Goal: Task Accomplishment & Management: Use online tool/utility

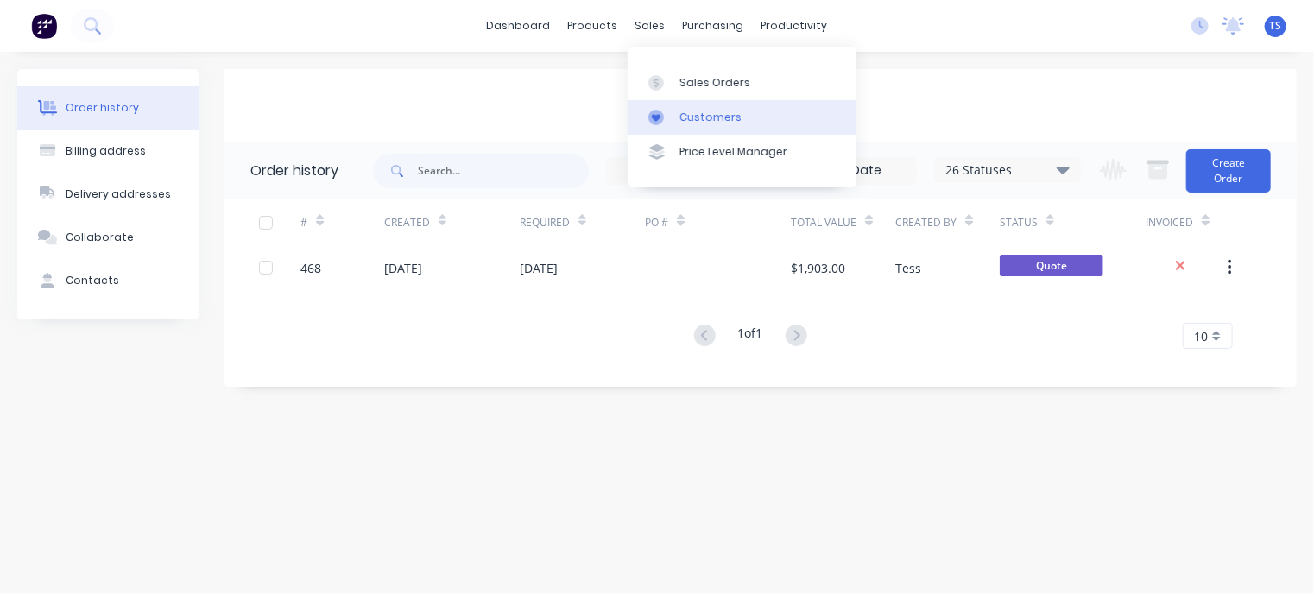
click at [690, 100] on link "Customers" at bounding box center [741, 117] width 229 height 35
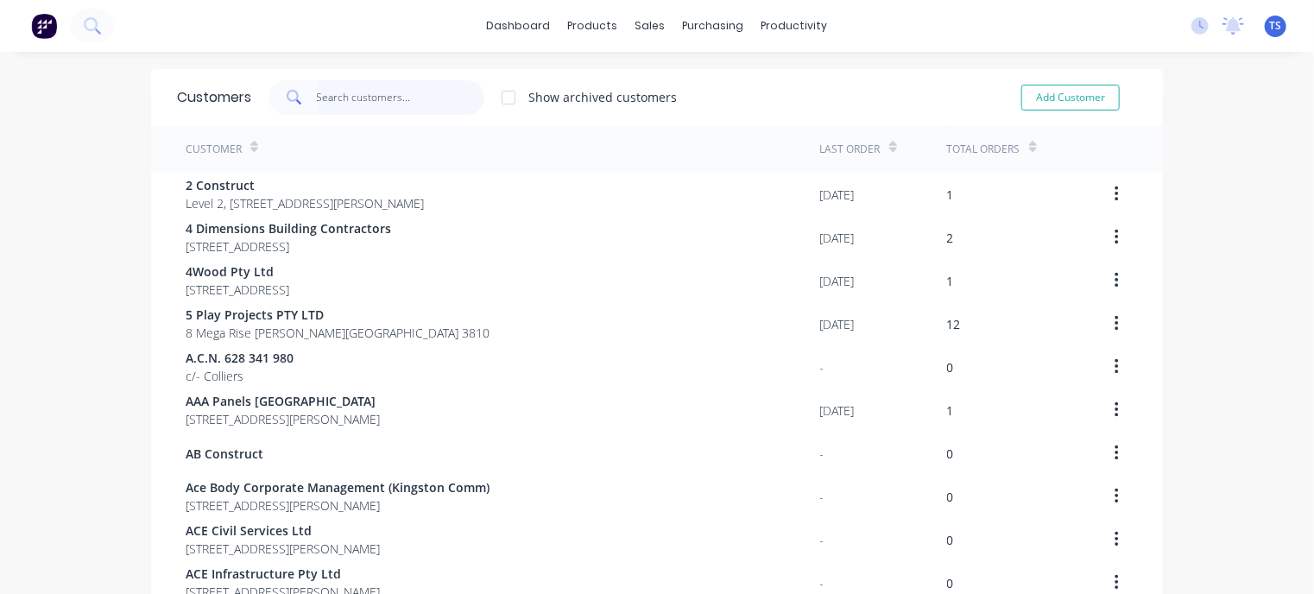
click at [334, 92] on input "text" at bounding box center [401, 97] width 168 height 35
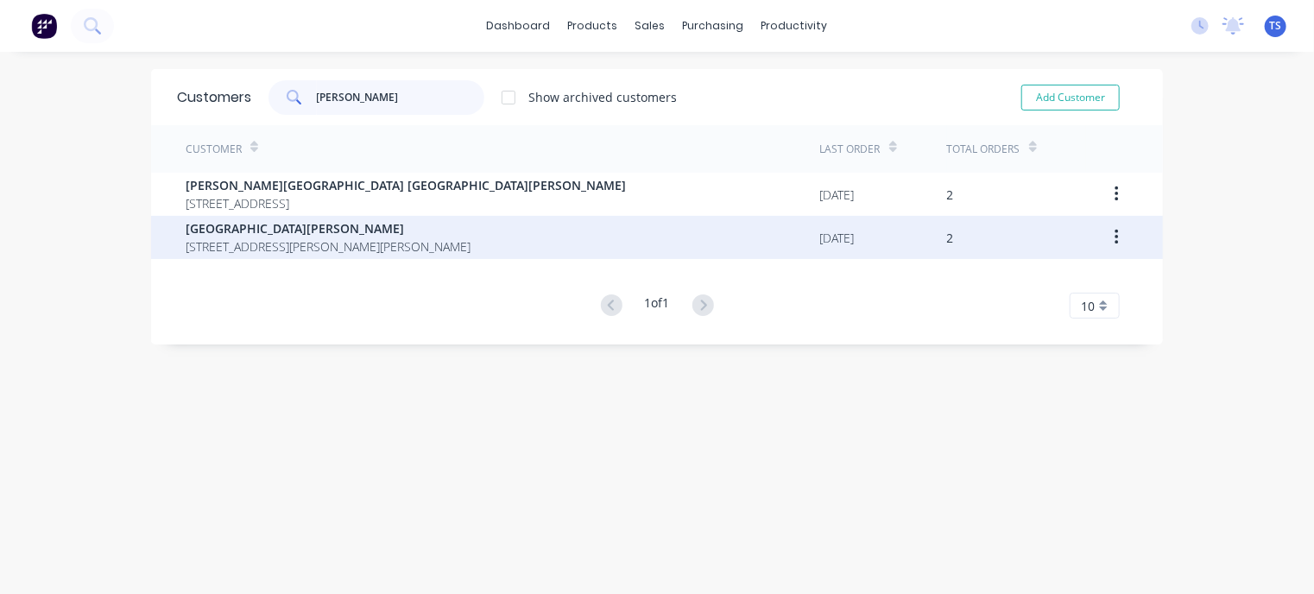
type input "martha"
click at [292, 227] on span "[GEOGRAPHIC_DATA][PERSON_NAME]" at bounding box center [328, 228] width 285 height 18
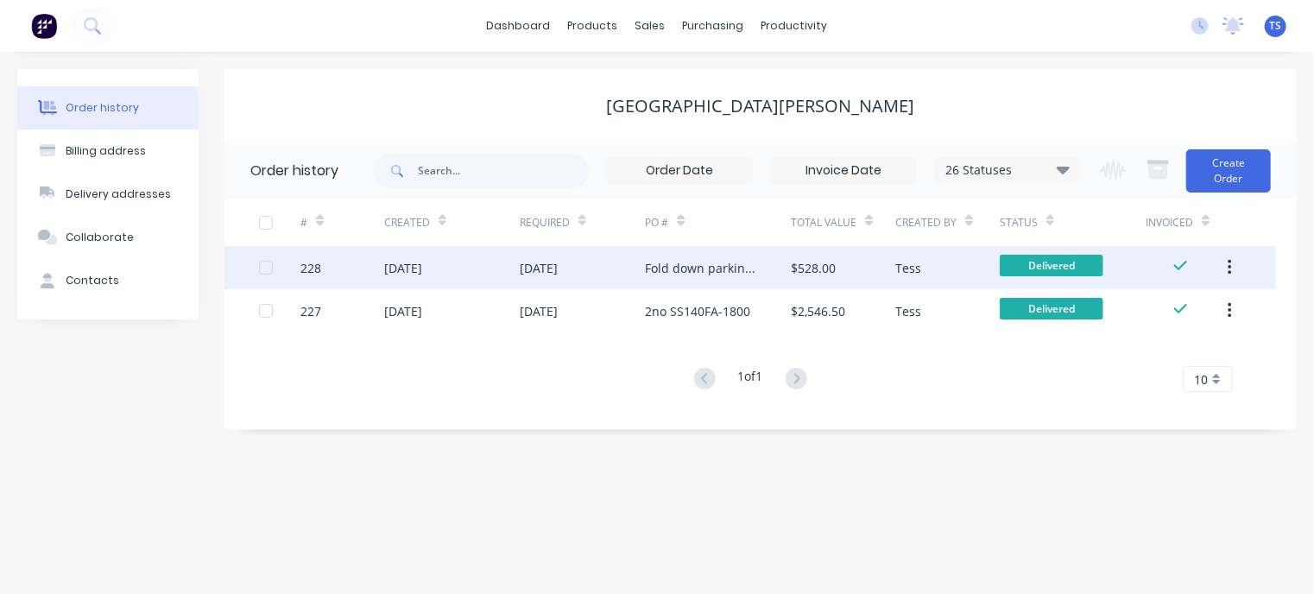
click at [700, 274] on div "Fold down parking bollard" at bounding box center [700, 268] width 111 height 18
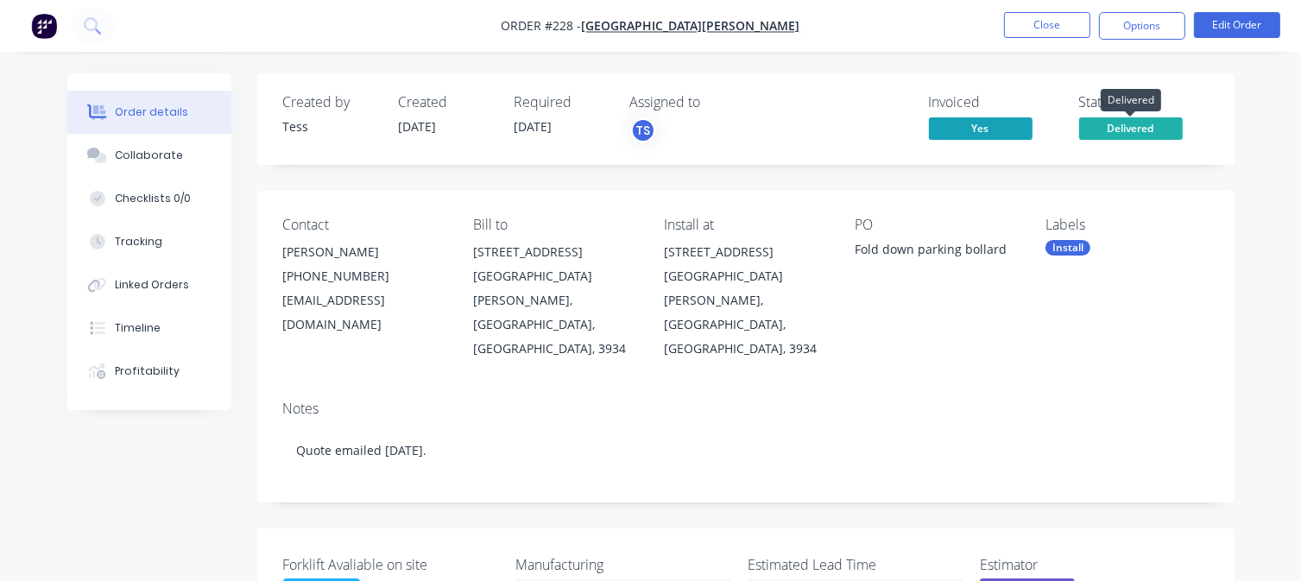
click at [1146, 133] on span "Delivered" at bounding box center [1131, 128] width 104 height 22
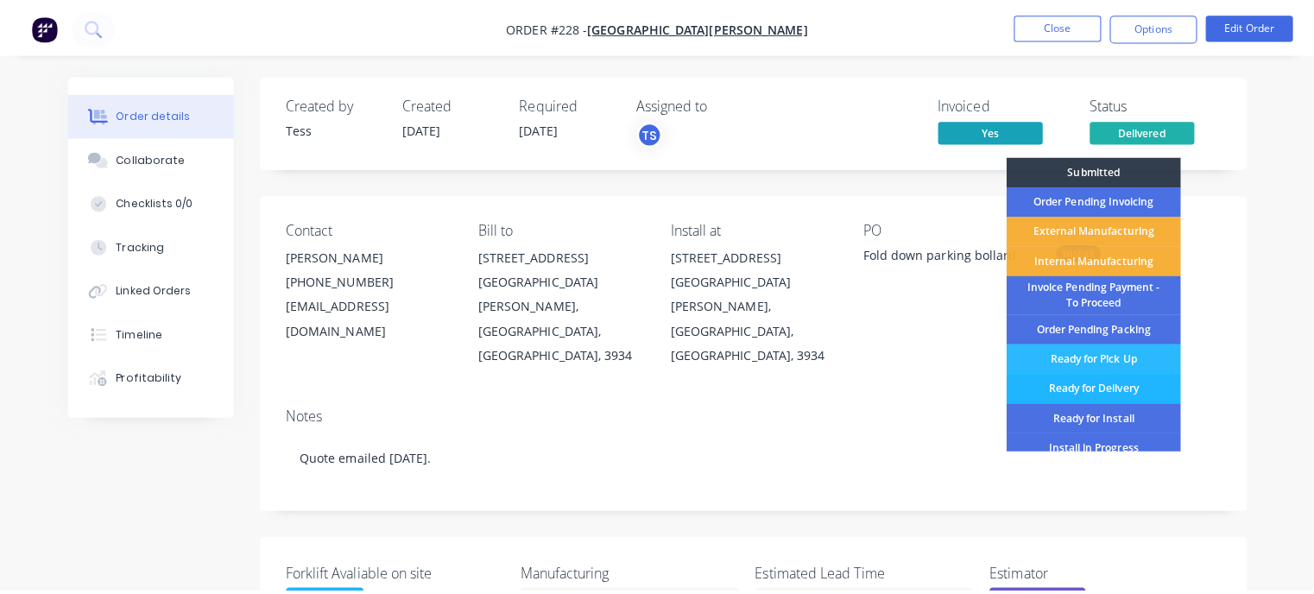
scroll to position [86, 0]
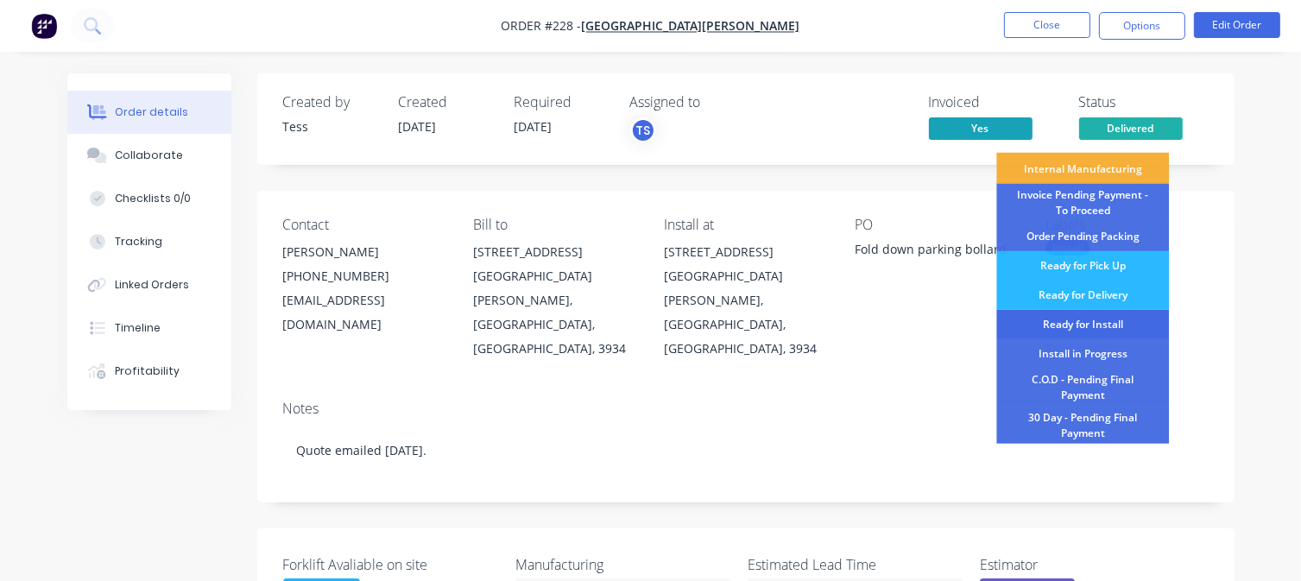
click at [1081, 327] on div "Ready for Install" at bounding box center [1082, 324] width 173 height 29
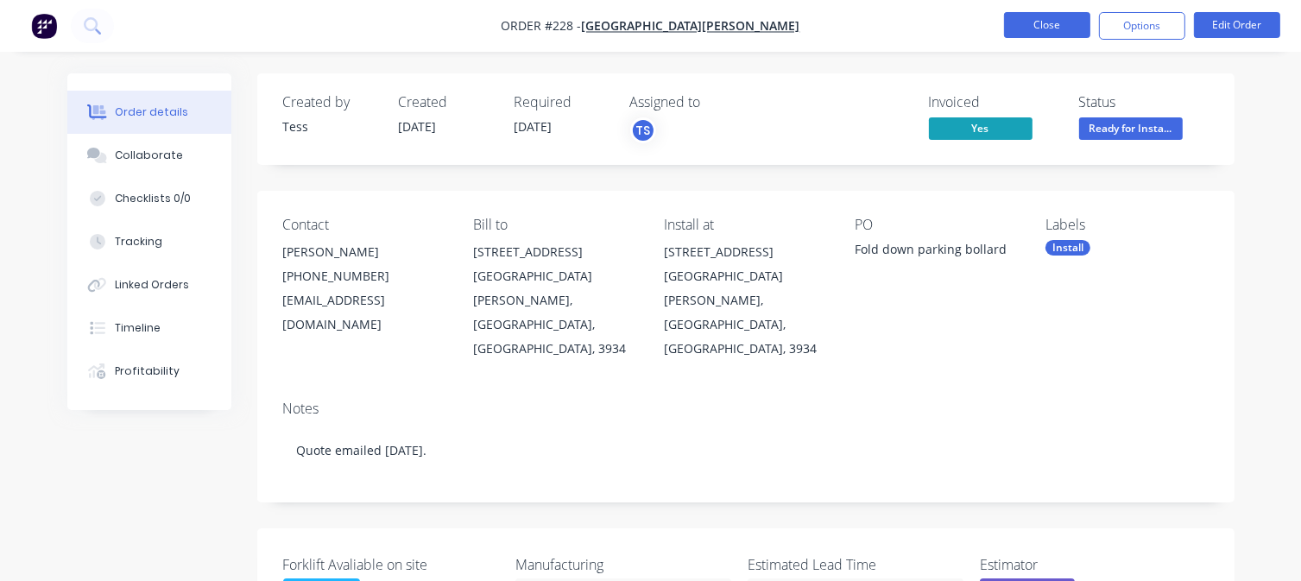
click at [1053, 30] on button "Close" at bounding box center [1047, 25] width 86 height 26
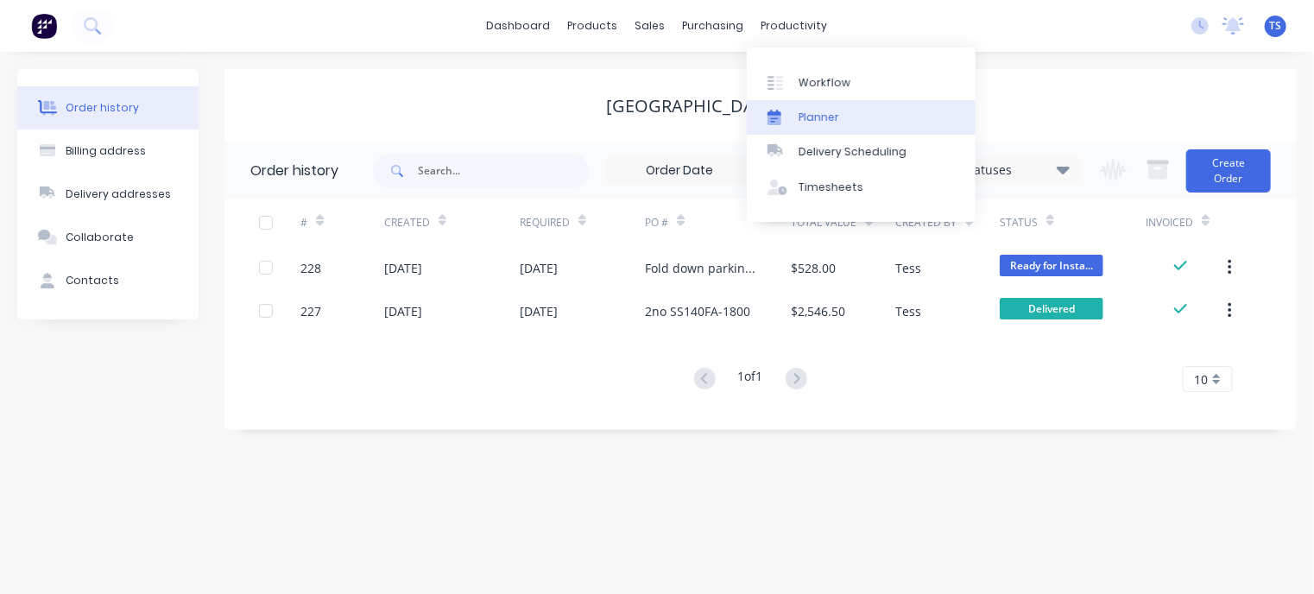
click at [812, 113] on div "Planner" at bounding box center [818, 118] width 41 height 16
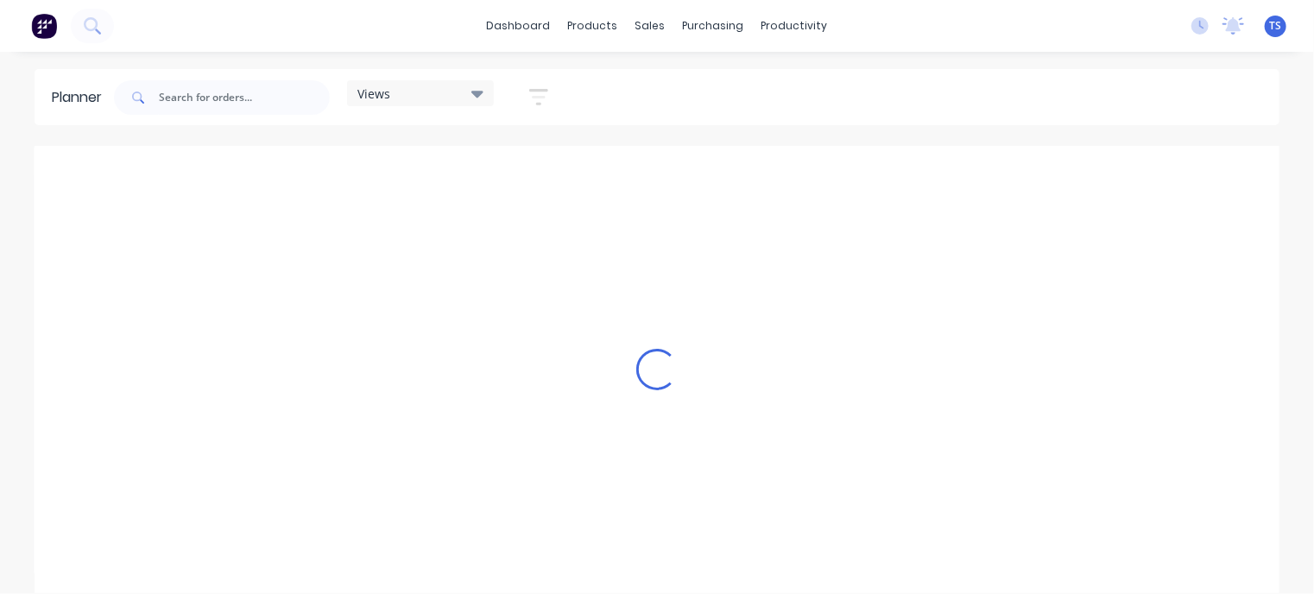
scroll to position [0, 1243]
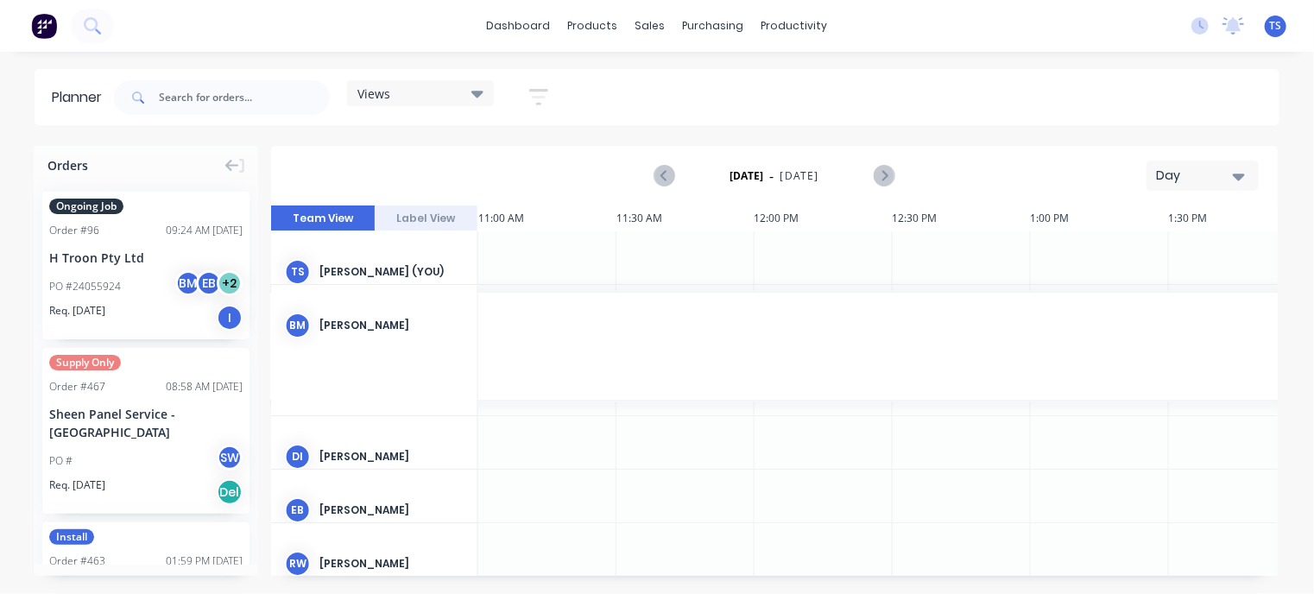
click at [1207, 167] on div "Day" at bounding box center [1195, 176] width 79 height 18
click at [1143, 285] on div "Month" at bounding box center [1171, 291] width 171 height 35
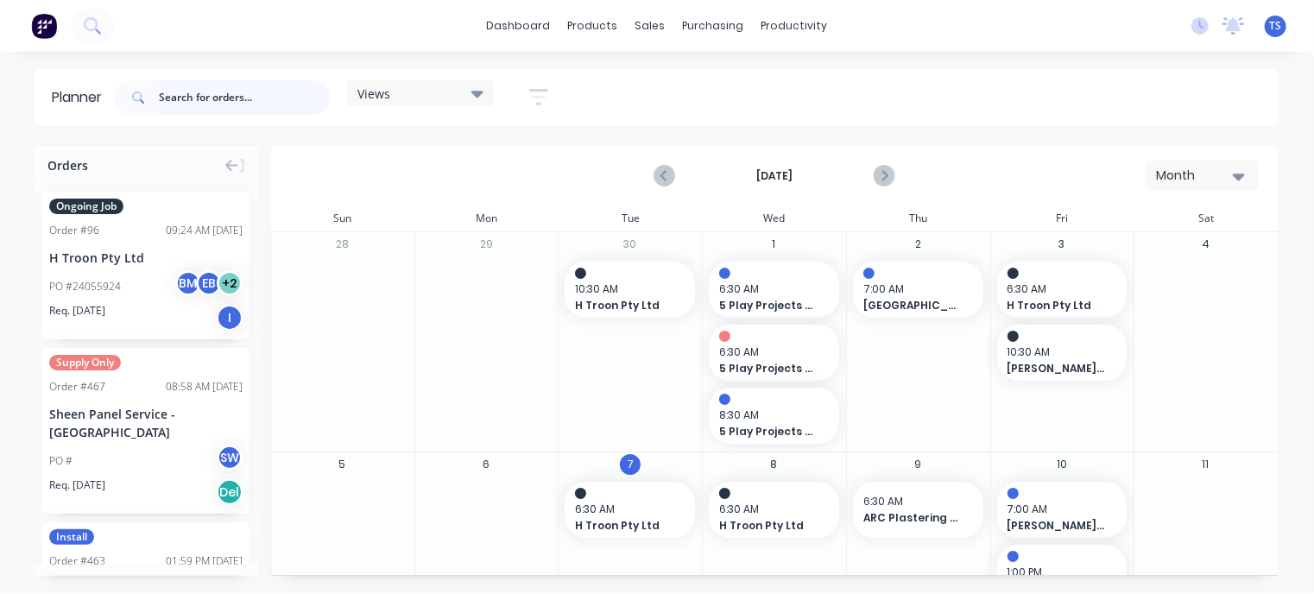
click at [196, 98] on input "text" at bounding box center [244, 97] width 171 height 35
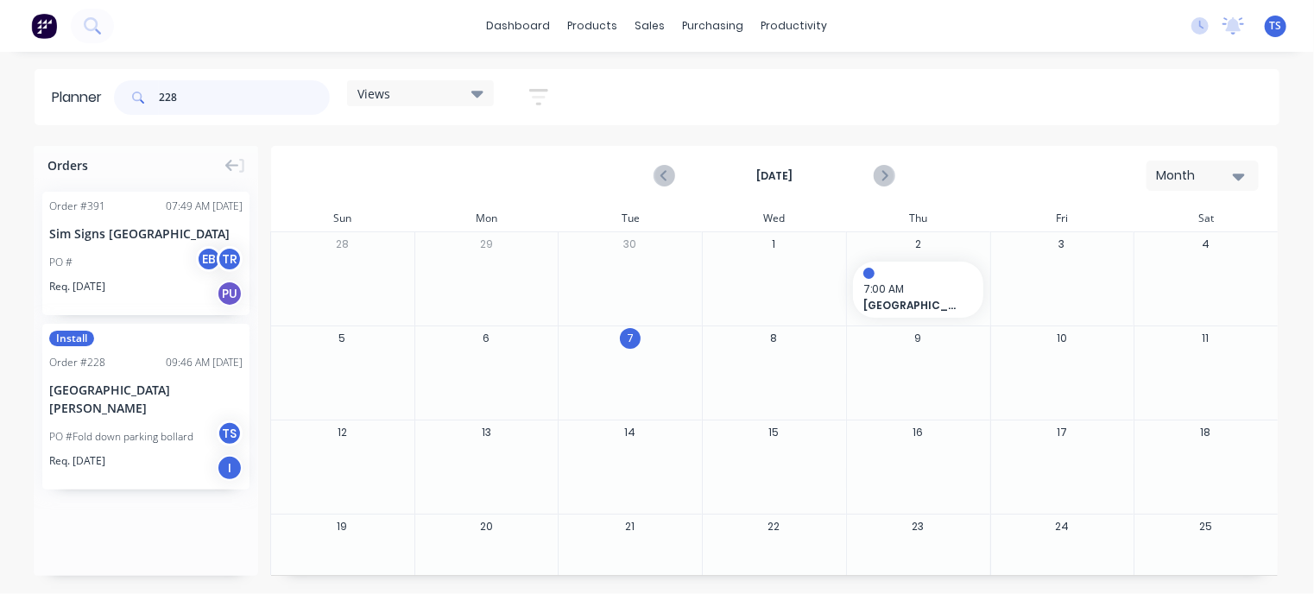
type input "228"
click at [1191, 177] on div "Month" at bounding box center [1195, 176] width 79 height 18
click at [1149, 296] on div "Month" at bounding box center [1171, 291] width 171 height 35
drag, startPoint x: 121, startPoint y: 372, endPoint x: 884, endPoint y: 363, distance: 763.0
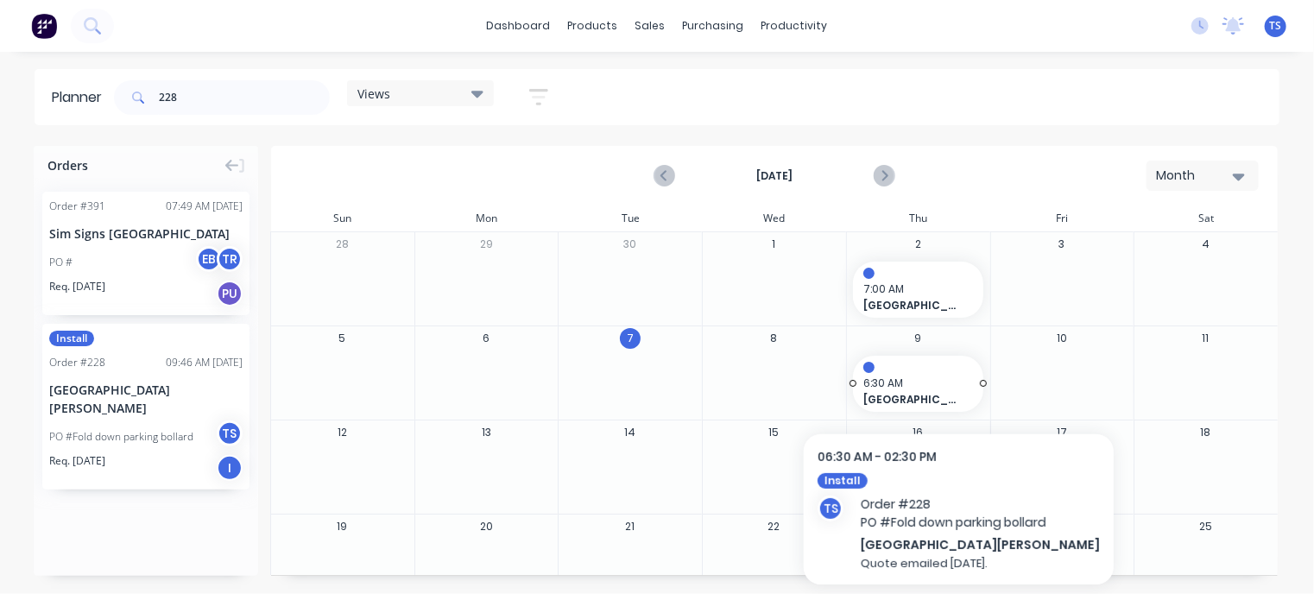
click at [932, 375] on span "6:30 AM" at bounding box center [913, 383] width 101 height 16
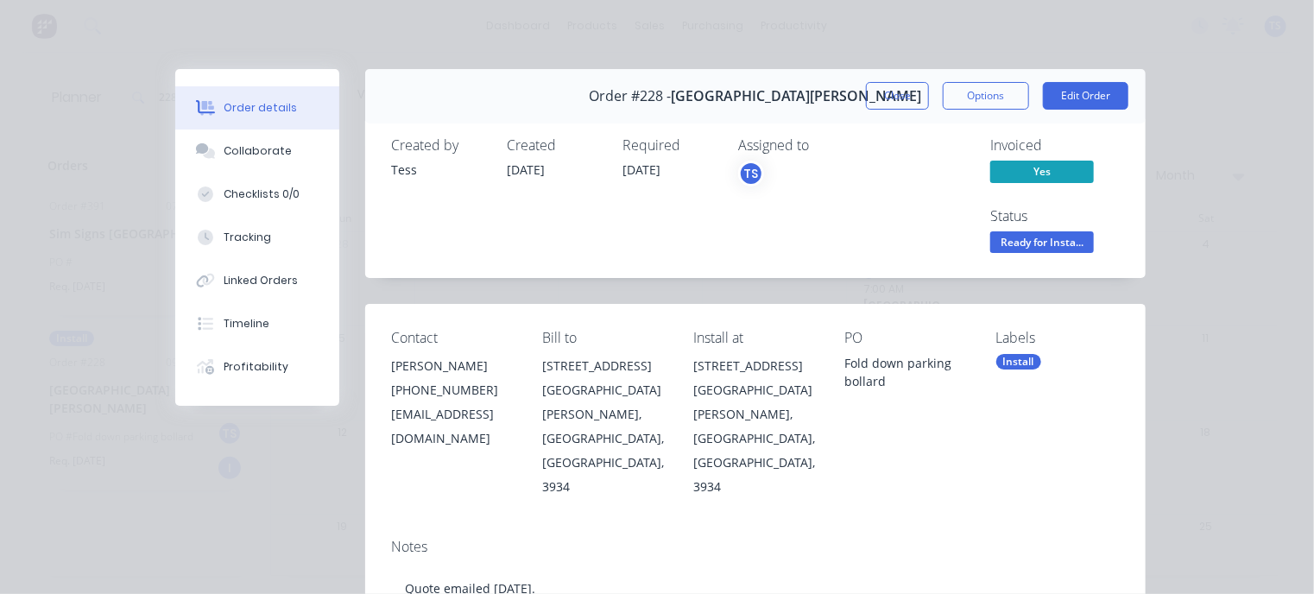
click at [901, 91] on button "Close" at bounding box center [897, 96] width 63 height 28
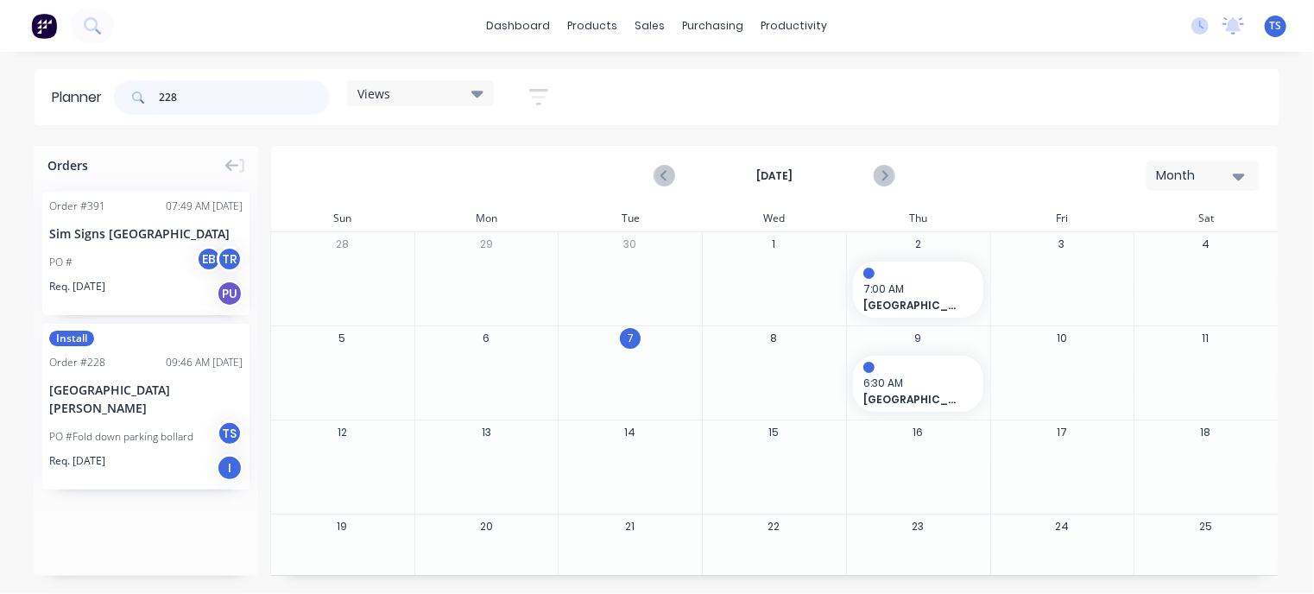
drag, startPoint x: 230, startPoint y: 97, endPoint x: 110, endPoint y: 113, distance: 120.2
click at [110, 113] on header "Planner 228 Views Save new view None (Default) edit Monthly edit Show/Hide user…" at bounding box center [657, 97] width 1245 height 56
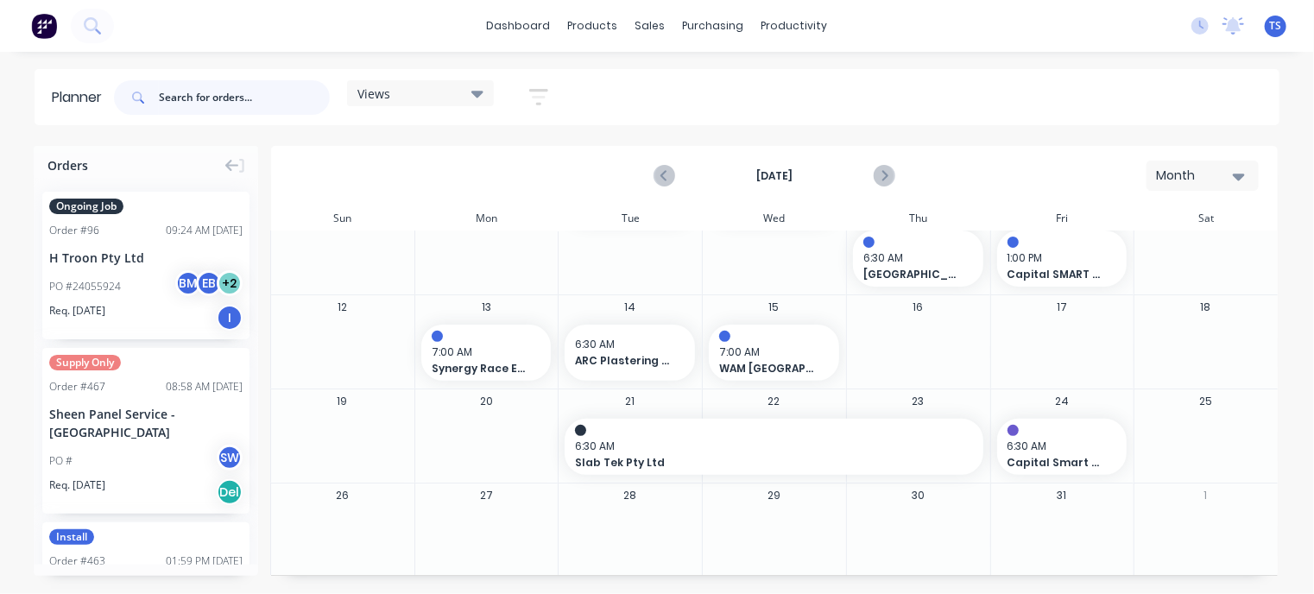
scroll to position [228, 0]
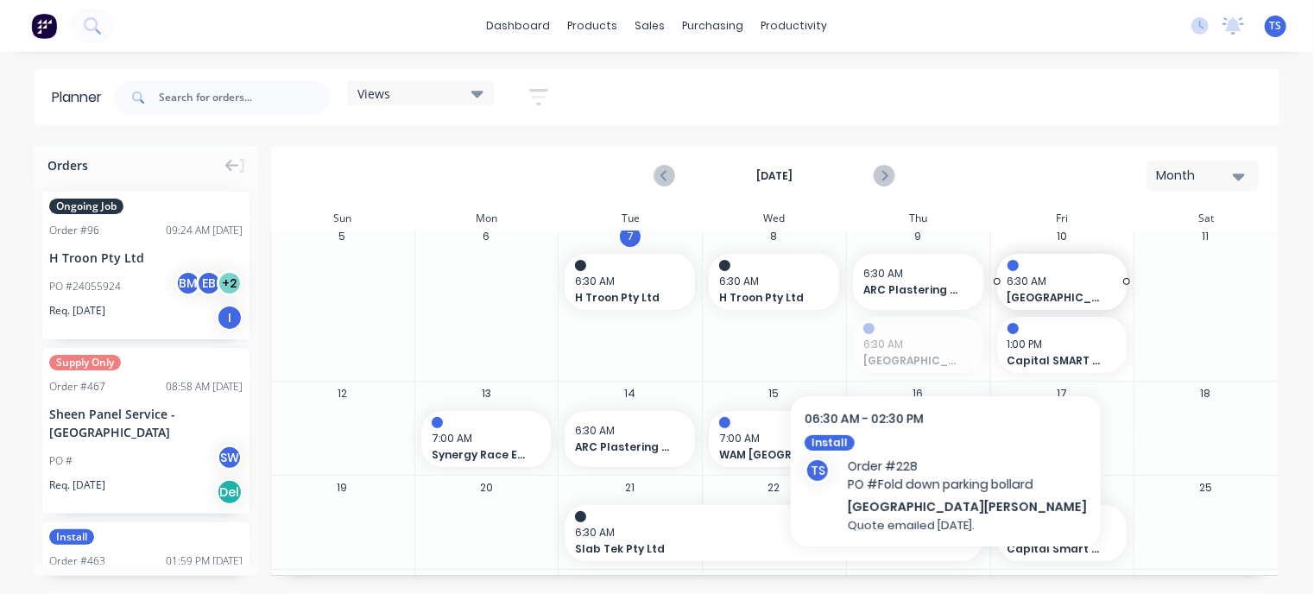
drag, startPoint x: 882, startPoint y: 343, endPoint x: 919, endPoint y: 337, distance: 37.5
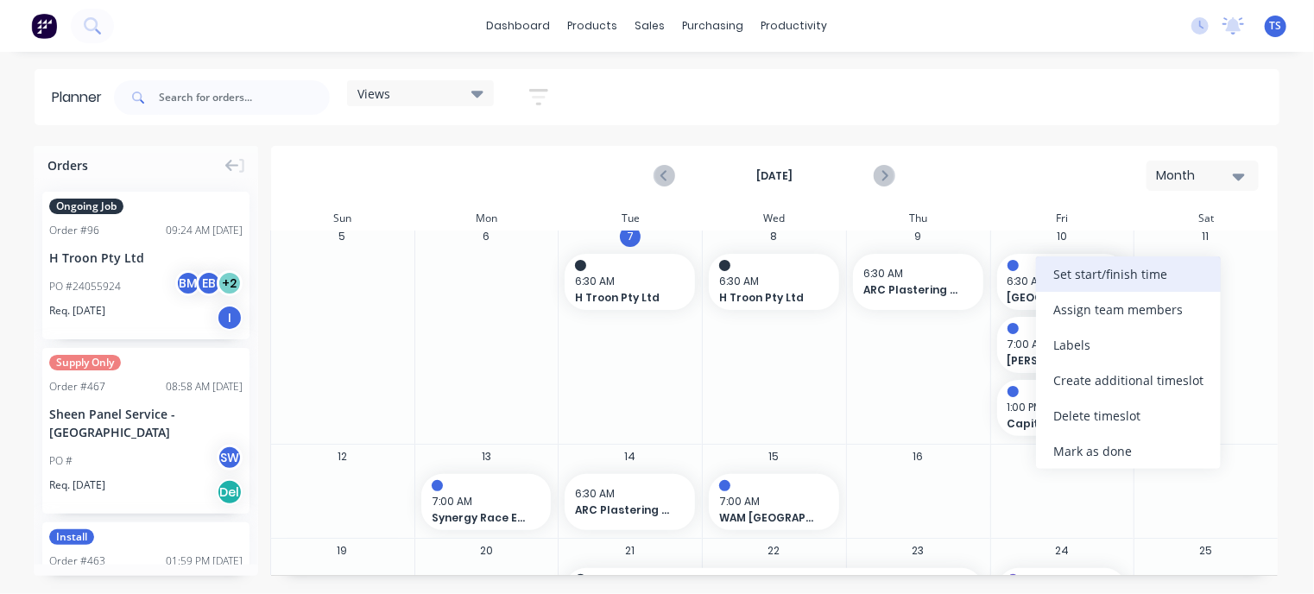
click at [1089, 272] on div "Set start/finish time" at bounding box center [1128, 273] width 185 height 35
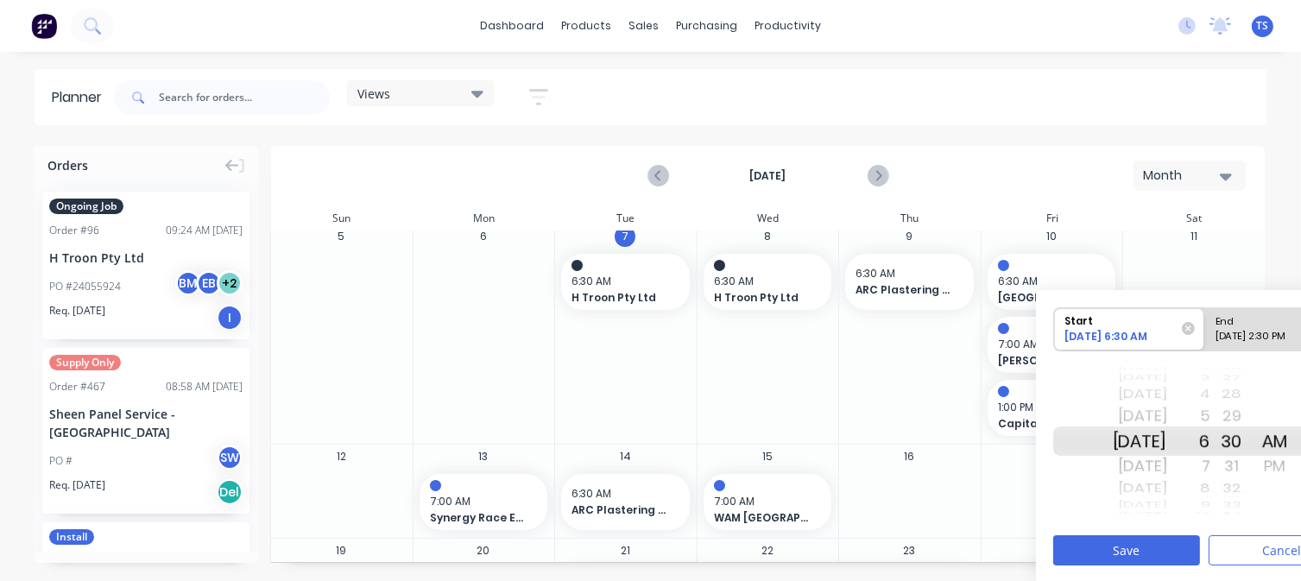
click at [1210, 503] on div "9" at bounding box center [1188, 504] width 43 height 15
click at [1251, 330] on div "10/10/2025 2:30 PM" at bounding box center [1271, 340] width 125 height 22
click at [1205, 330] on input "End 10/10/2025 2:30 PM" at bounding box center [1204, 329] width 1 height 42
radio input "true"
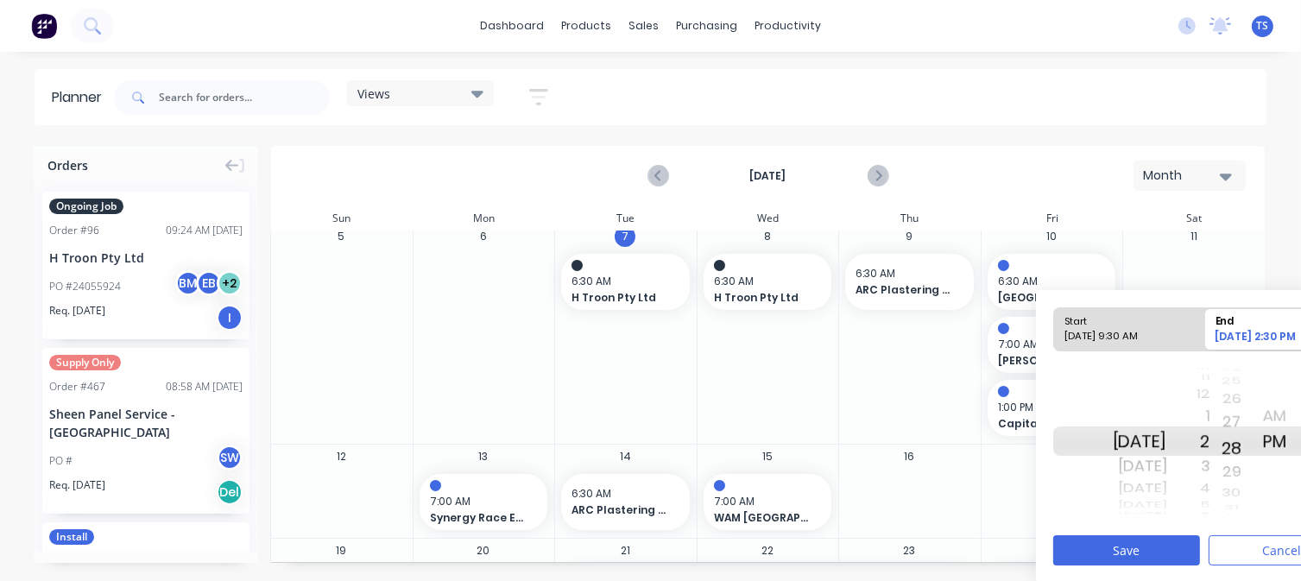
drag, startPoint x: 1235, startPoint y: 419, endPoint x: 1237, endPoint y: 471, distance: 51.8
click at [1237, 471] on div "48 49 50 51 52 53 54 55 56 57 58 59 00 01 02 03 04 05 06 07 08 09 10 11 12 13 1…" at bounding box center [1231, 441] width 43 height 164
drag, startPoint x: 1221, startPoint y: 417, endPoint x: 1219, endPoint y: 507, distance: 89.8
click at [1210, 455] on div "1 2 3 4 5 6 7 8 9 10 11 12 1 2 3 4 5 6 7" at bounding box center [1188, 441] width 43 height 27
drag, startPoint x: 1251, startPoint y: 463, endPoint x: 1246, endPoint y: 410, distance: 53.8
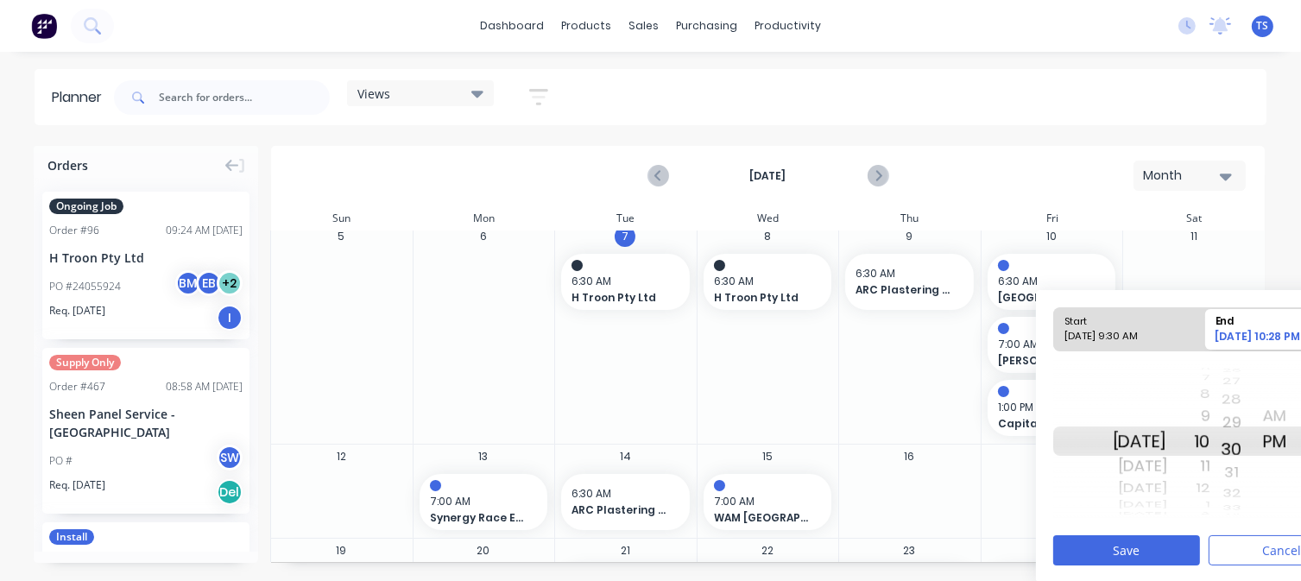
click at [1246, 410] on div "29" at bounding box center [1231, 422] width 43 height 28
click at [1289, 406] on div "AM" at bounding box center [1274, 416] width 43 height 28
click at [1120, 555] on button "Save" at bounding box center [1126, 550] width 147 height 30
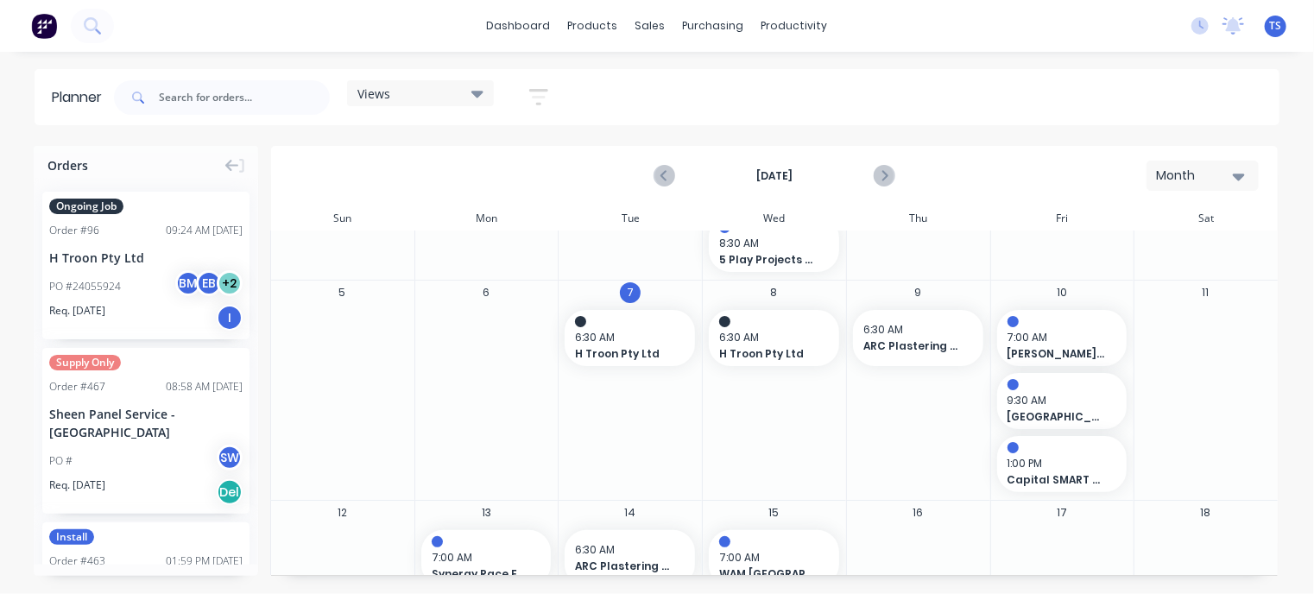
scroll to position [142, 0]
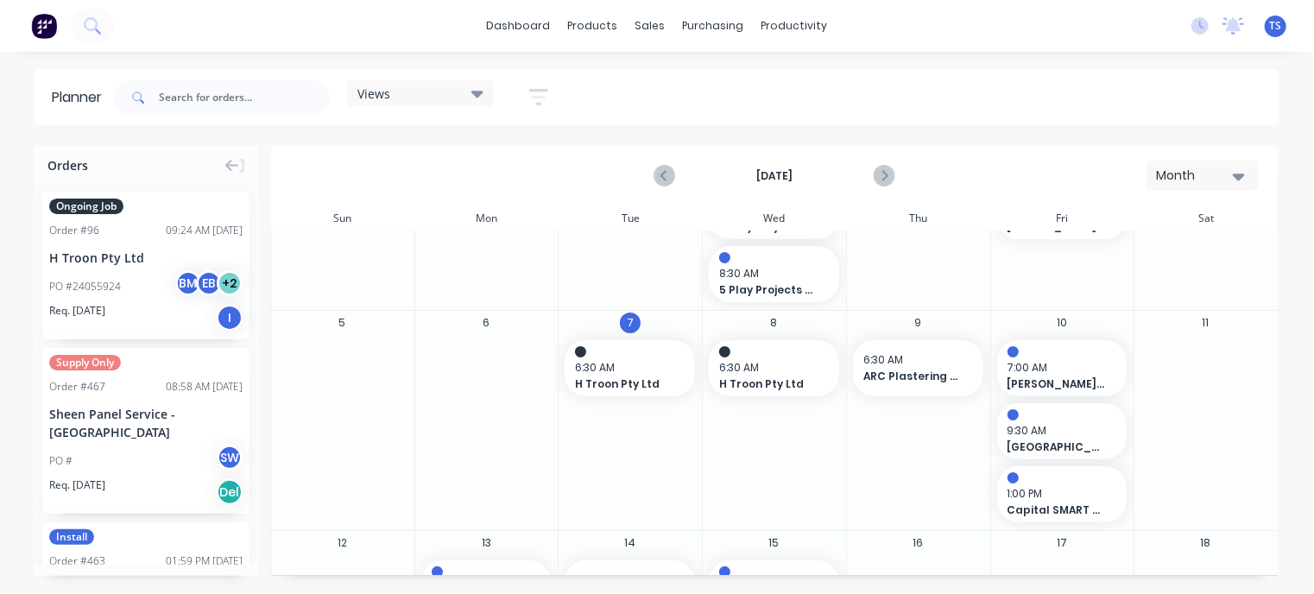
click at [959, 583] on div "Orders Ongoing Job Order # 96 09:24 AM 07/10/25 H Troon Pty Ltd PO #24055924 BM…" at bounding box center [657, 369] width 1314 height 447
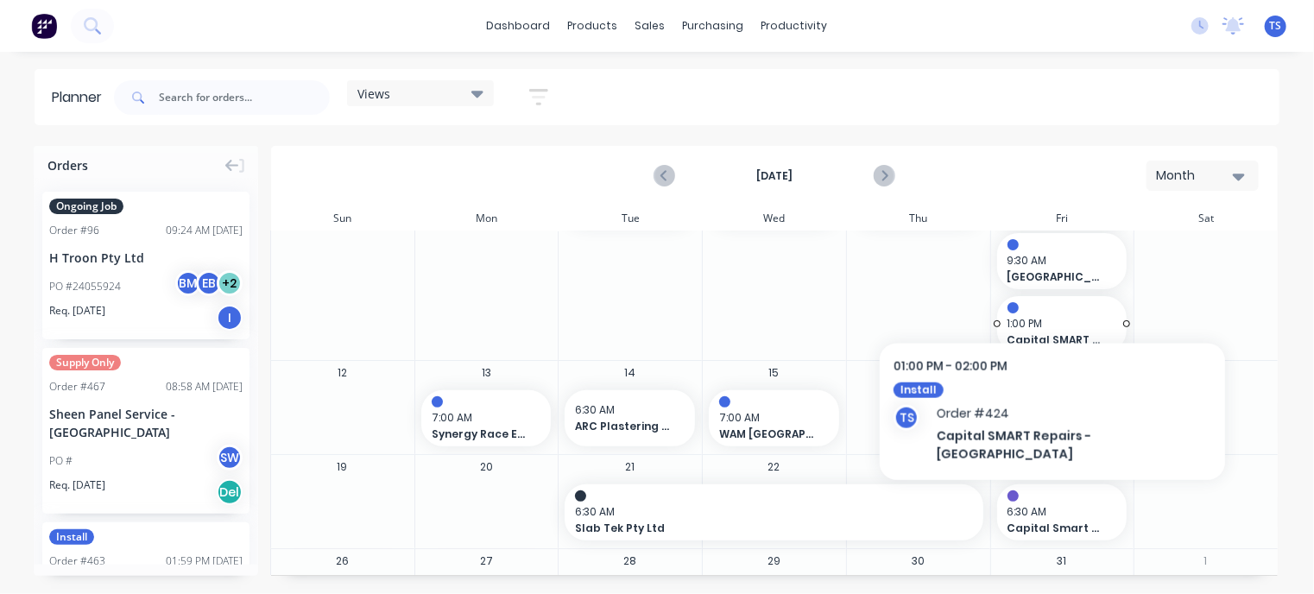
scroll to position [314, 0]
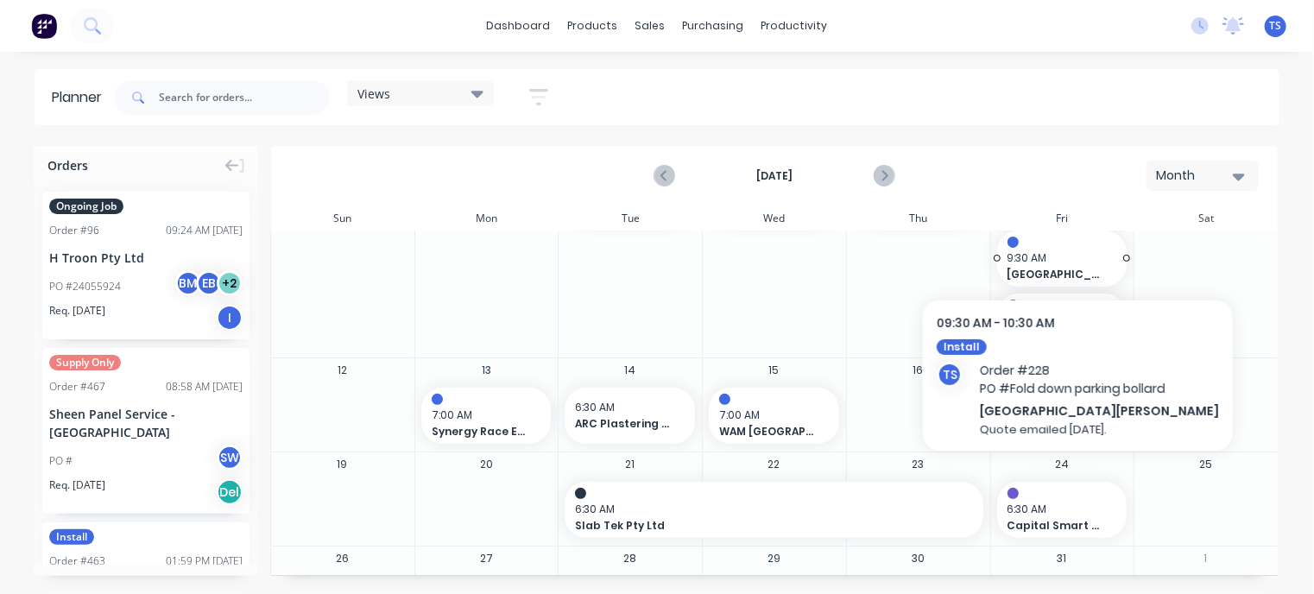
click at [1039, 272] on span "[GEOGRAPHIC_DATA][PERSON_NAME]" at bounding box center [1056, 275] width 98 height 16
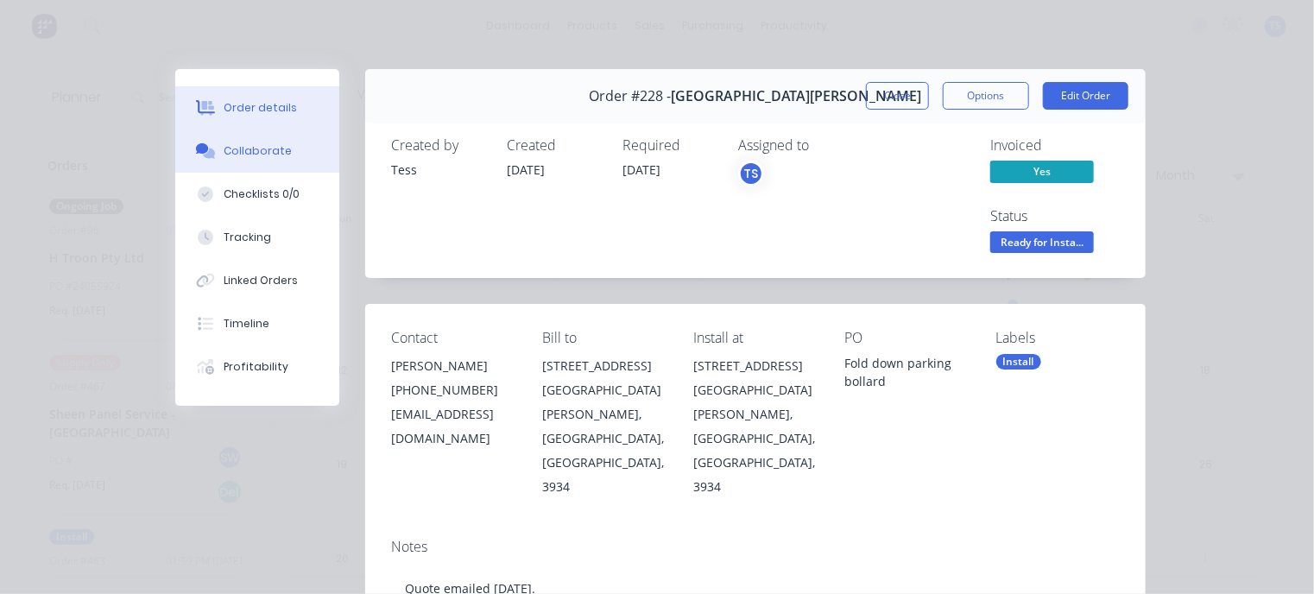
click at [243, 160] on button "Collaborate" at bounding box center [257, 150] width 164 height 43
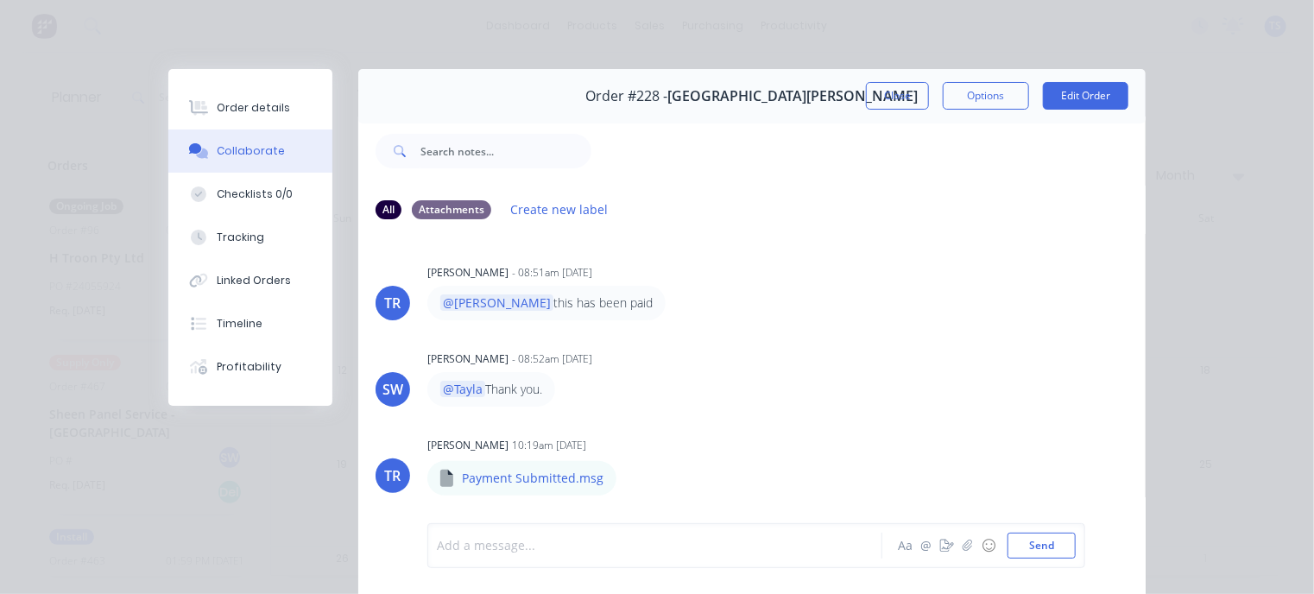
click at [486, 544] on div at bounding box center [660, 546] width 444 height 18
click at [1034, 545] on button "Send" at bounding box center [1041, 545] width 68 height 26
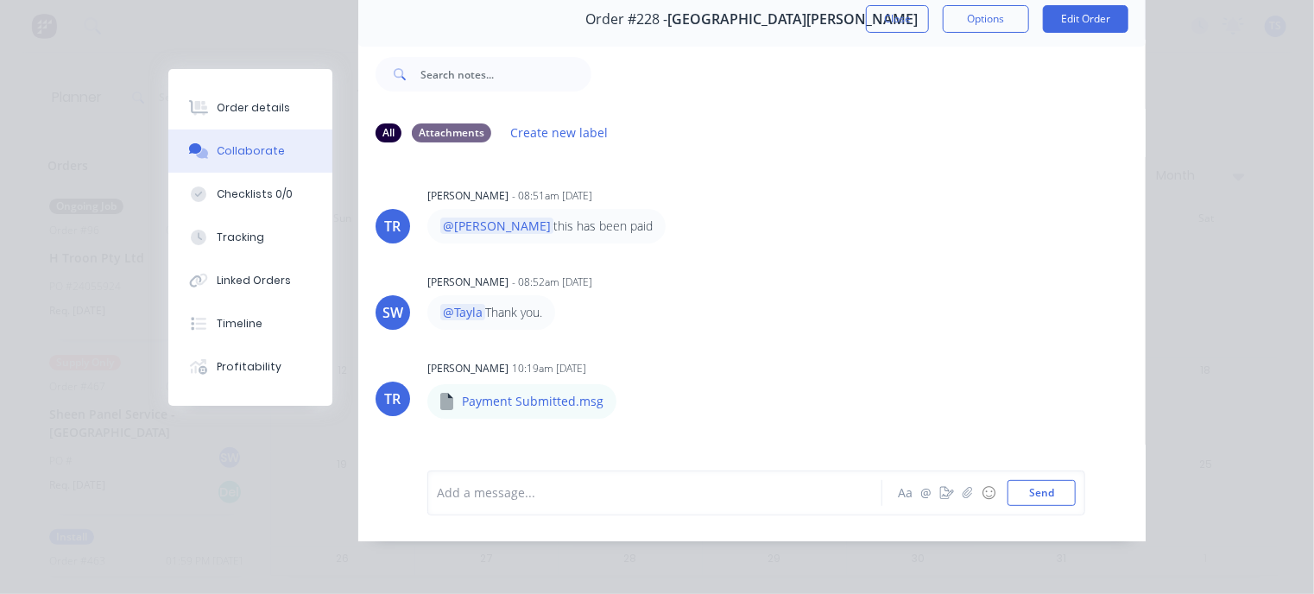
scroll to position [60, 0]
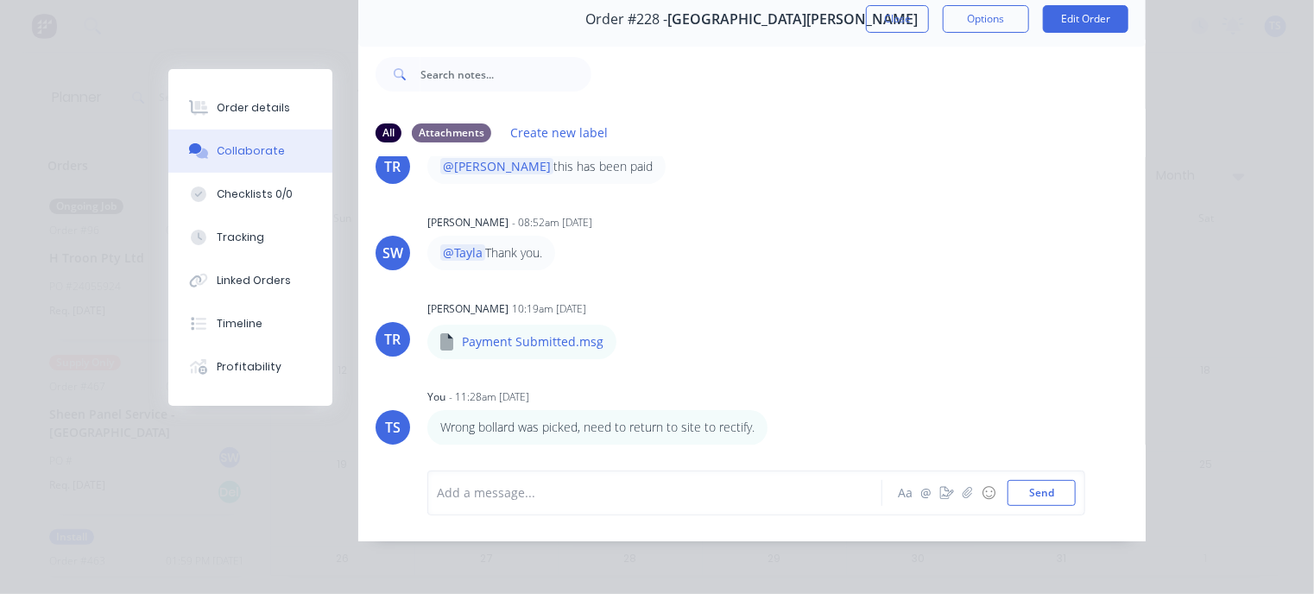
click at [559, 489] on div at bounding box center [660, 492] width 444 height 18
click at [1045, 489] on button "Send" at bounding box center [1041, 493] width 68 height 26
click at [777, 431] on div "Labels Edit Delete" at bounding box center [781, 426] width 10 height 25
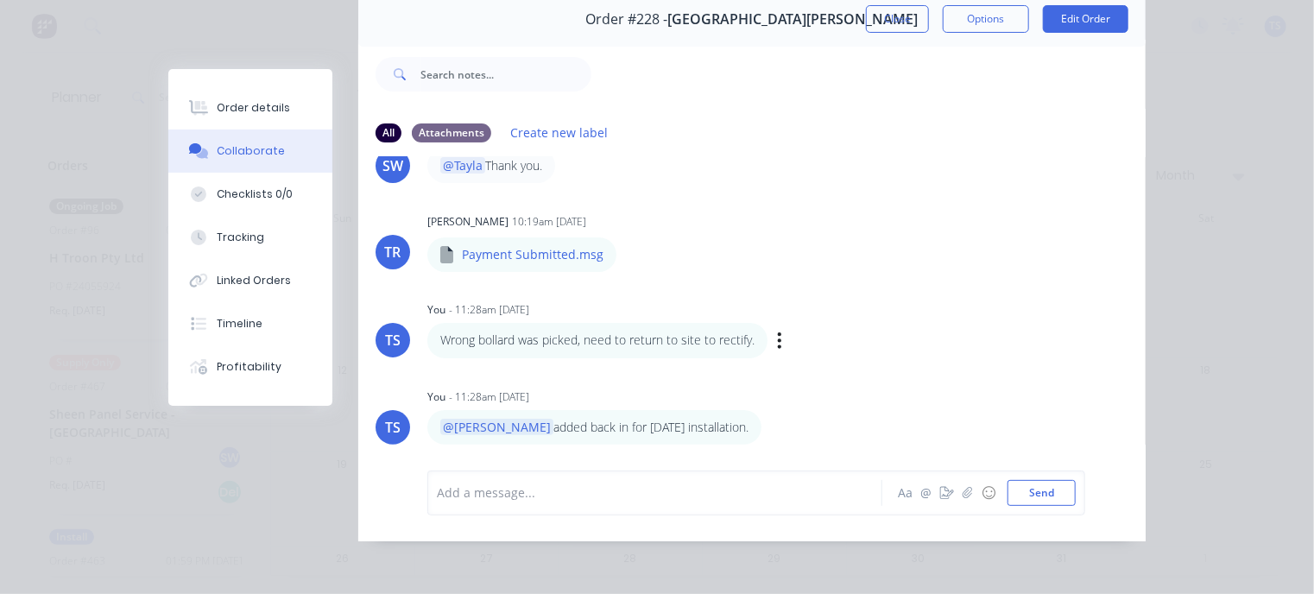
click at [770, 339] on div "Wrong bollard was picked, need to return to site to rectify. Labels Edit Delete" at bounding box center [696, 340] width 539 height 35
click at [777, 338] on icon "button" at bounding box center [779, 341] width 5 height 20
click at [797, 373] on button "Edit" at bounding box center [842, 371] width 109 height 28
click at [577, 341] on p "Wrong bollard was picked, need to return to site to rectify." at bounding box center [597, 339] width 314 height 17
click at [577, 489] on span "Wrong bollard was picked, need to return to site to rectify." at bounding box center [606, 492] width 337 height 16
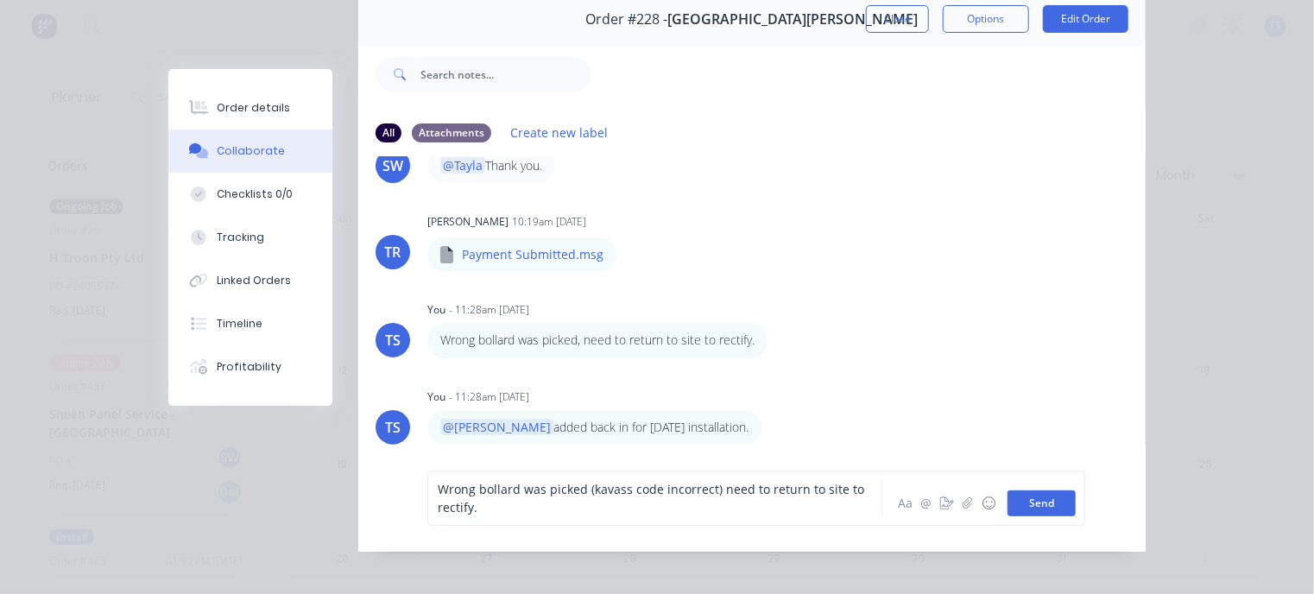
click at [1040, 503] on button "Send" at bounding box center [1041, 503] width 68 height 26
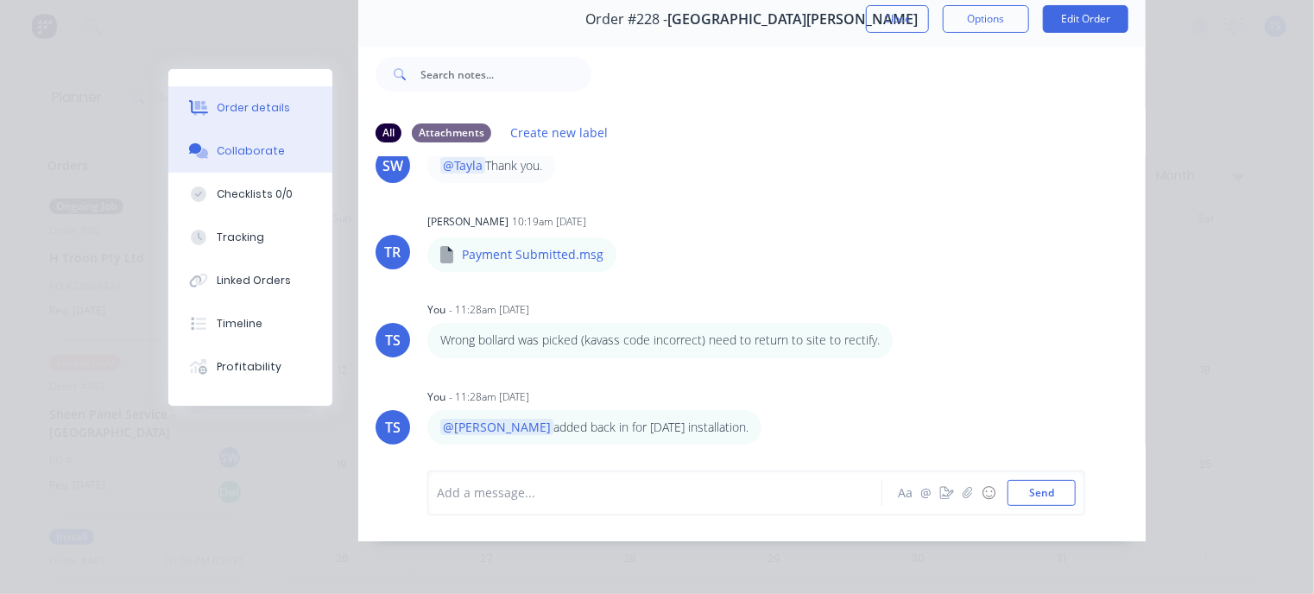
click at [233, 126] on button "Order details" at bounding box center [250, 107] width 164 height 43
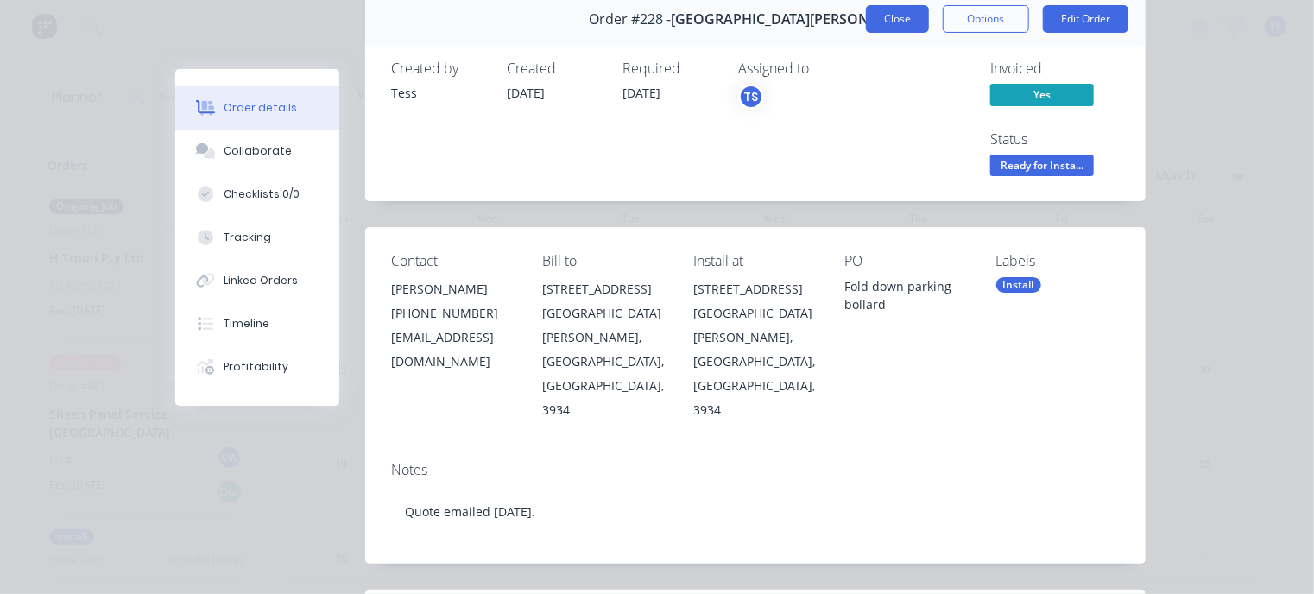
click at [880, 14] on button "Close" at bounding box center [897, 19] width 63 height 28
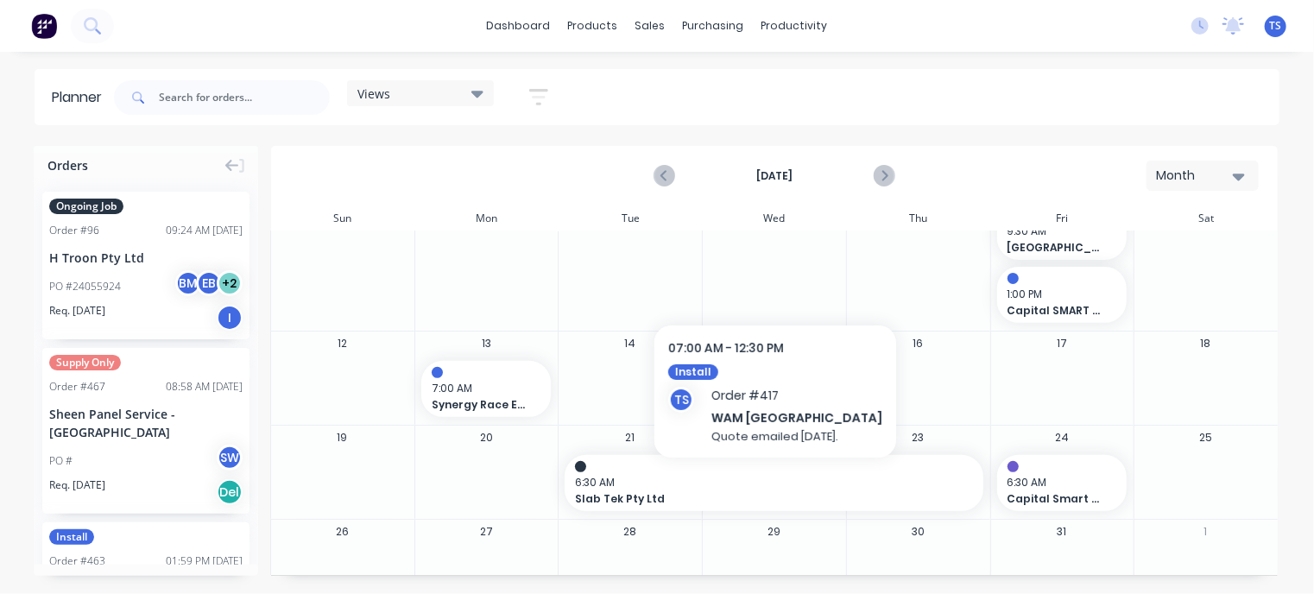
scroll to position [378, 0]
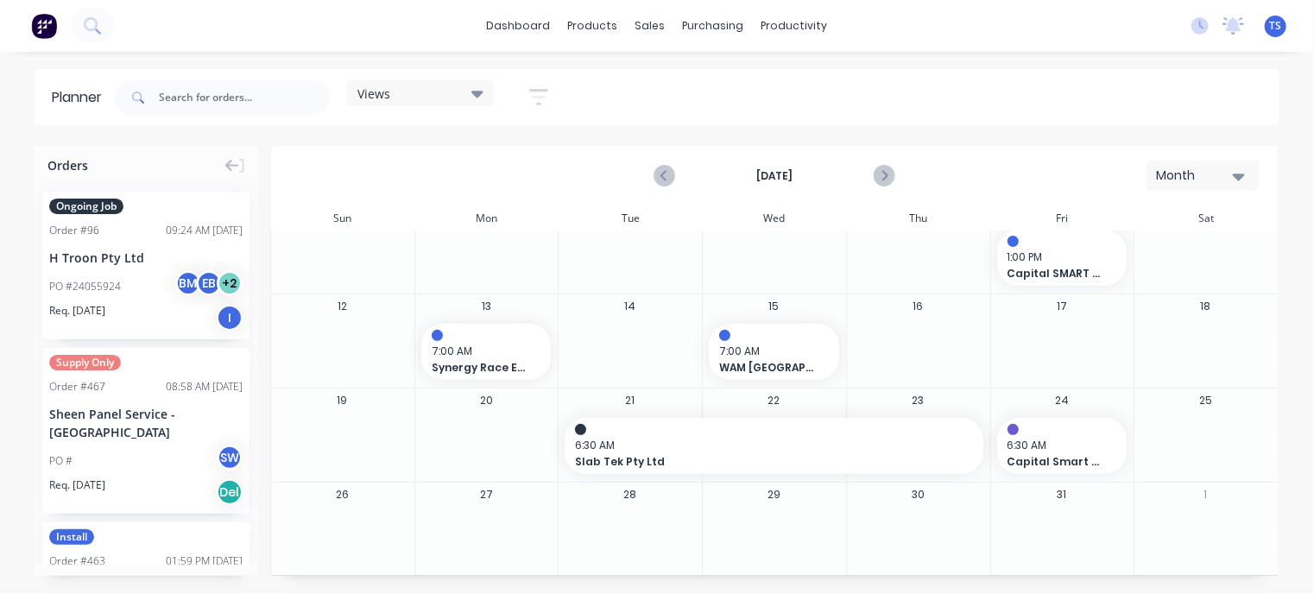
drag, startPoint x: 756, startPoint y: 358, endPoint x: 1082, endPoint y: 342, distance: 326.6
click at [1082, 342] on div "12 13 7:00 AM Synergy Race Engines 14 15 7:00 AM WAM Australia 16 17 18" at bounding box center [773, 340] width 1007 height 94
drag, startPoint x: 877, startPoint y: 330, endPoint x: 1054, endPoint y: 337, distance: 177.1
click at [1054, 337] on div "12 13 7:00 AM Synergy Race Engines 14 15 7:00 AM WAM Australia 16 17 18" at bounding box center [773, 340] width 1007 height 94
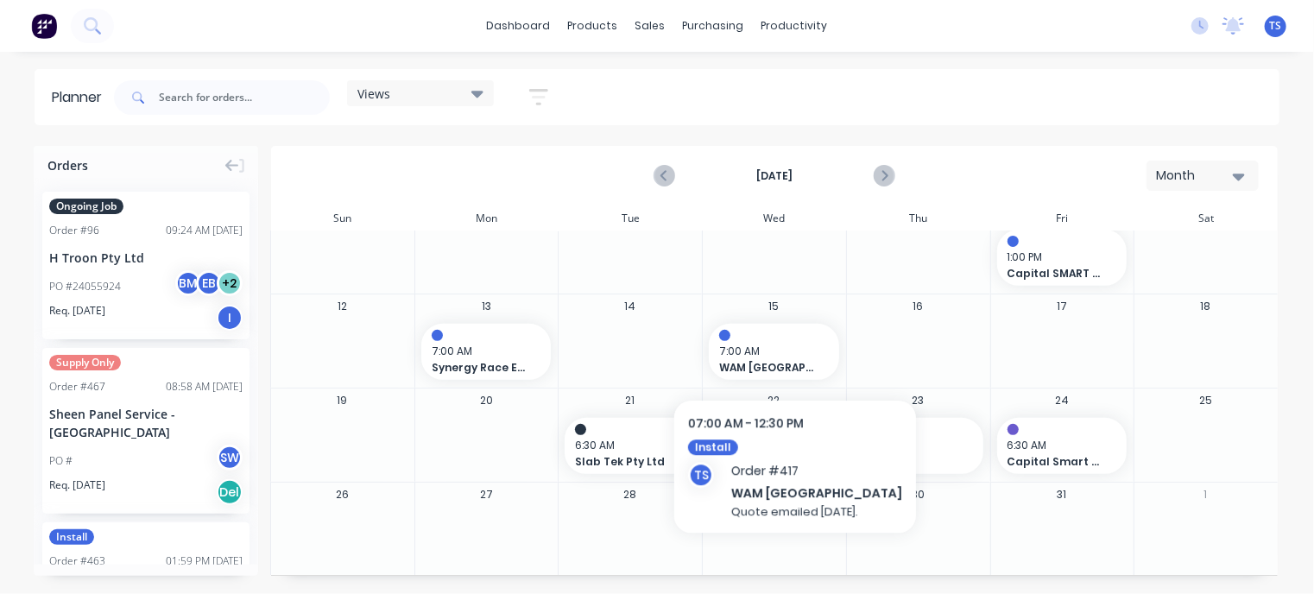
drag, startPoint x: 734, startPoint y: 352, endPoint x: 1030, endPoint y: 350, distance: 295.2
click at [1030, 350] on div "12 13 7:00 AM Synergy Race Engines 14 15 7:00 AM WAM Australia 16 17 18" at bounding box center [773, 340] width 1007 height 94
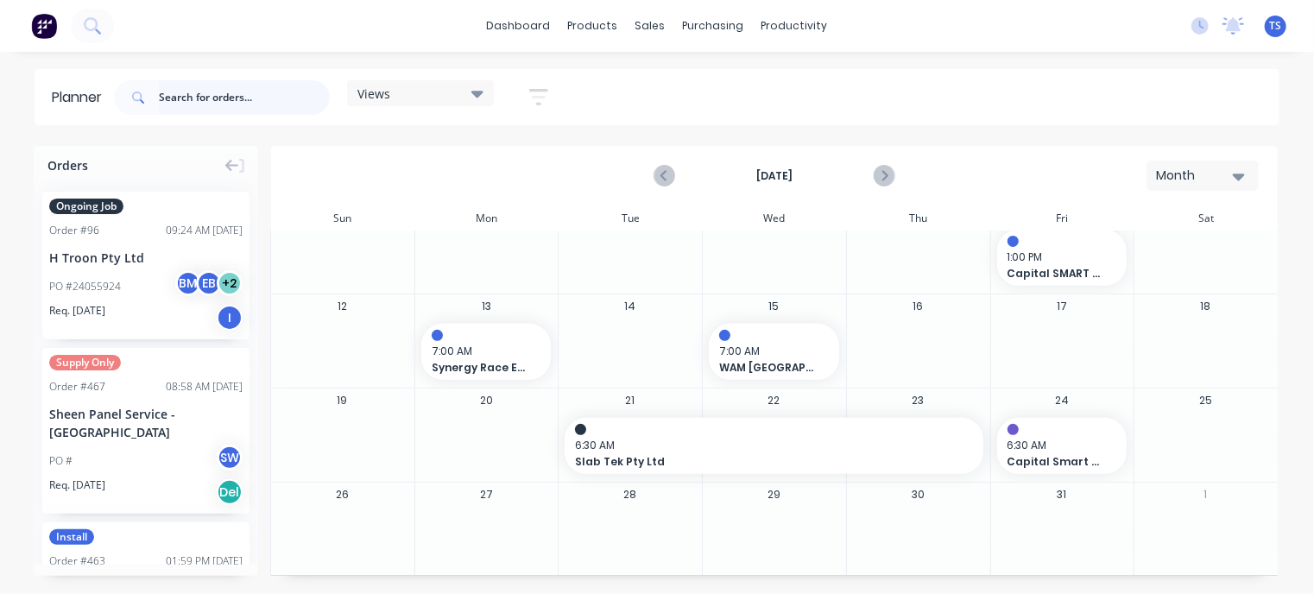
drag, startPoint x: 176, startPoint y: 85, endPoint x: 200, endPoint y: 99, distance: 27.8
click at [178, 85] on input "text" at bounding box center [244, 97] width 171 height 35
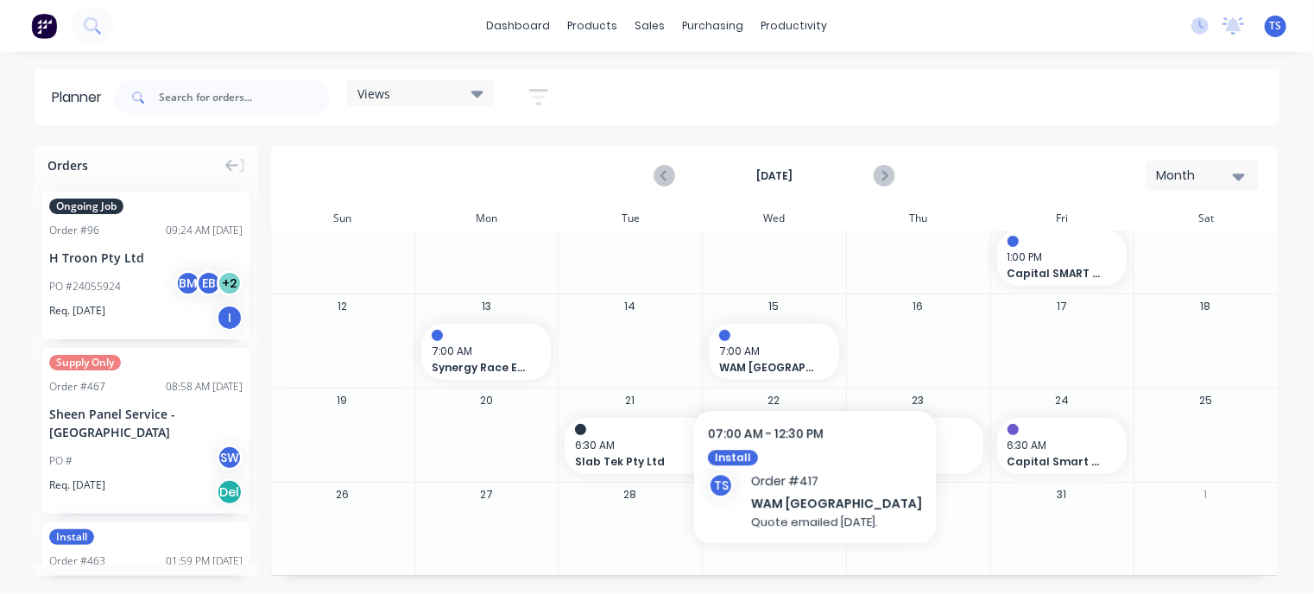
drag, startPoint x: 774, startPoint y: 348, endPoint x: 853, endPoint y: 371, distance: 81.9
click at [853, 371] on div "12 13 7:00 AM Synergy Race Engines 14 15 7:00 AM WAM Australia 16 17 18" at bounding box center [773, 340] width 1007 height 94
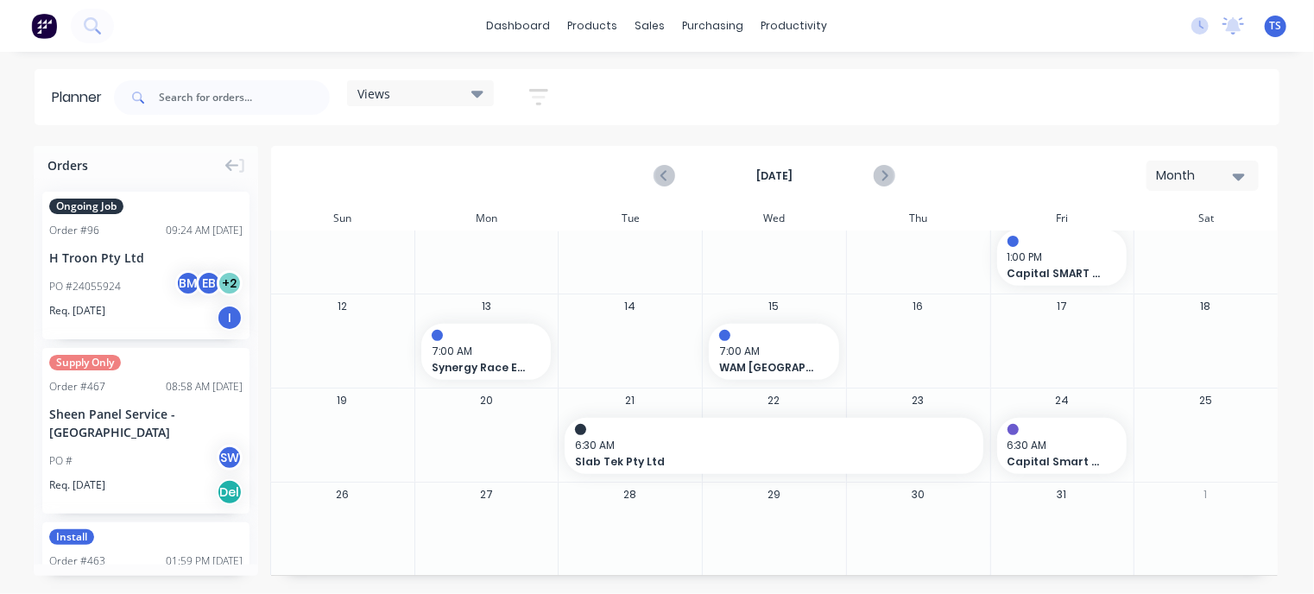
drag, startPoint x: 829, startPoint y: 350, endPoint x: 874, endPoint y: 321, distance: 54.3
click at [1036, 331] on div "12 13 7:00 AM Synergy Race Engines 14 15 7:00 AM WAM Australia 16 17 18" at bounding box center [773, 340] width 1007 height 94
click at [815, 349] on div "7:00 AM WAM [GEOGRAPHIC_DATA]" at bounding box center [774, 359] width 110 height 32
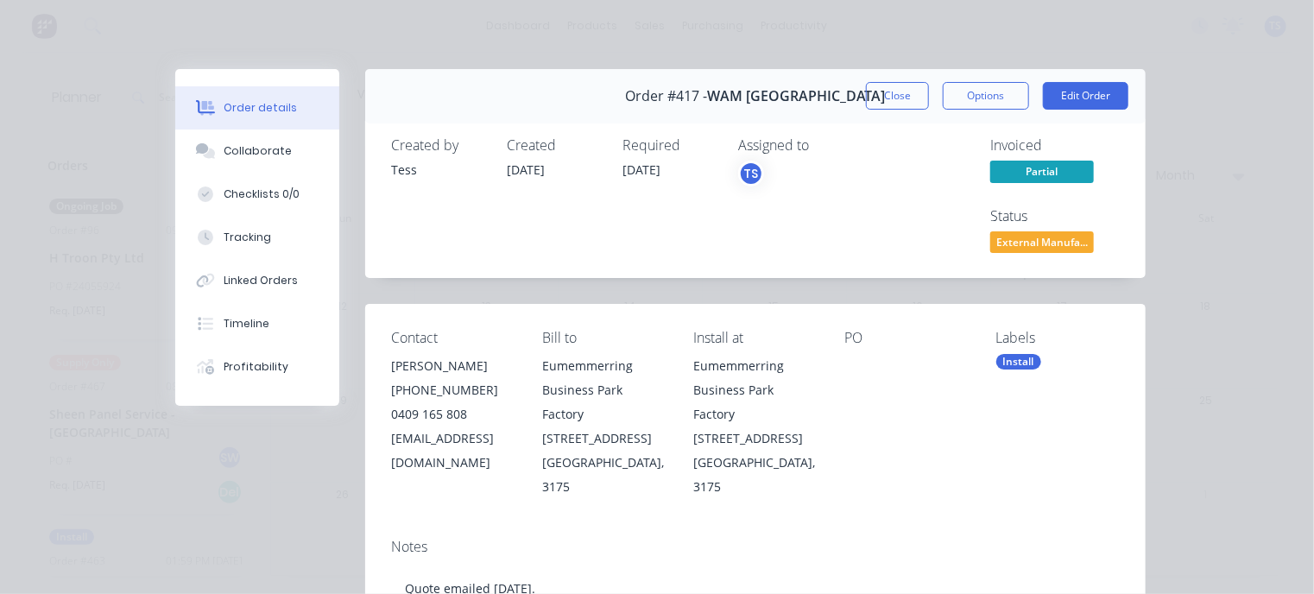
drag, startPoint x: 898, startPoint y: 96, endPoint x: 887, endPoint y: 369, distance: 272.9
click at [899, 97] on button "Close" at bounding box center [897, 96] width 63 height 28
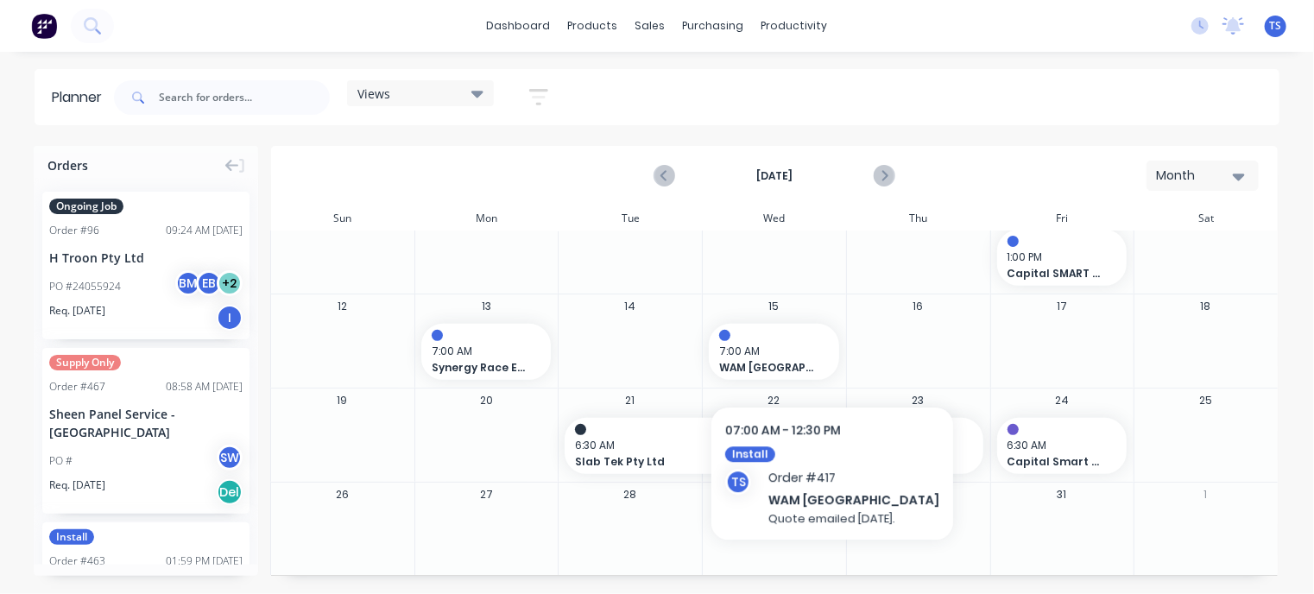
drag, startPoint x: 750, startPoint y: 355, endPoint x: 1053, endPoint y: 355, distance: 302.9
click at [1053, 355] on div "12 13 7:00 AM Synergy Race Engines 14 15 7:00 AM WAM Australia 16 17 18" at bounding box center [773, 340] width 1007 height 94
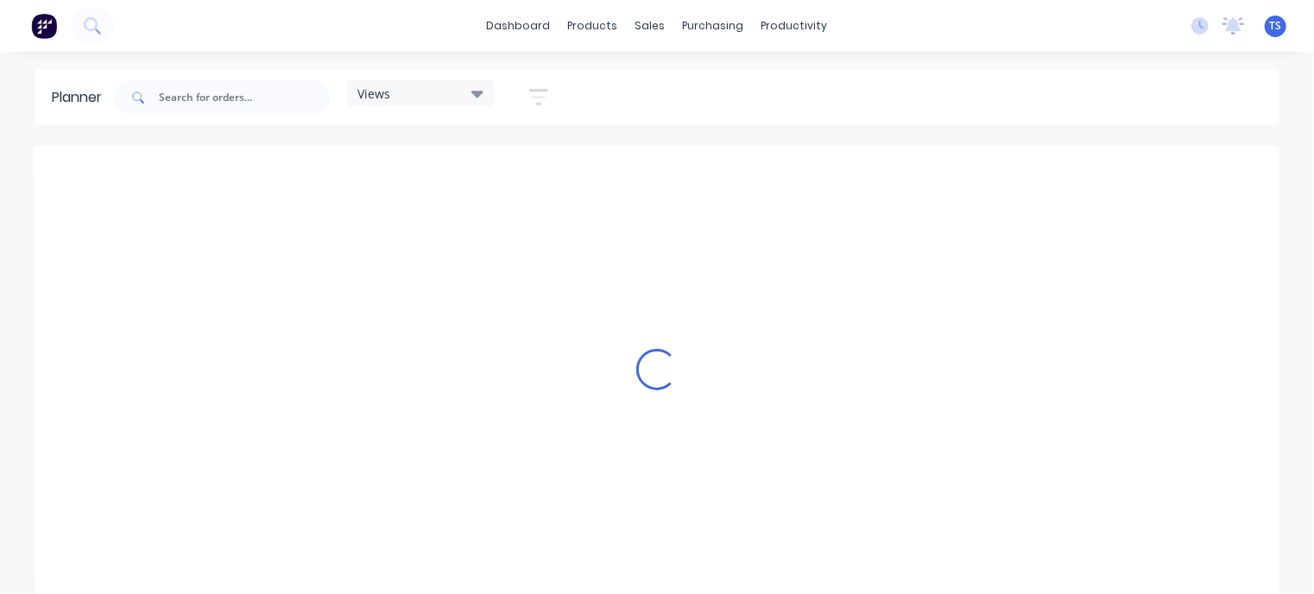
scroll to position [0, 1243]
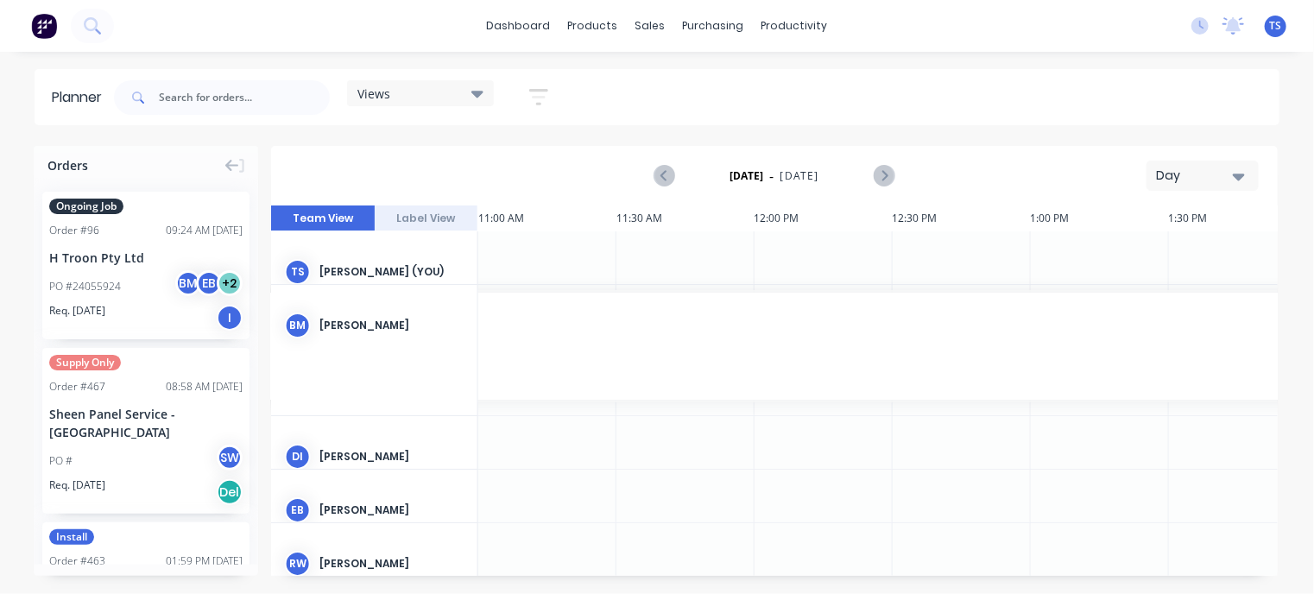
click at [1239, 173] on icon "button" at bounding box center [1238, 176] width 12 height 7
click at [1126, 289] on div "Month" at bounding box center [1171, 291] width 171 height 35
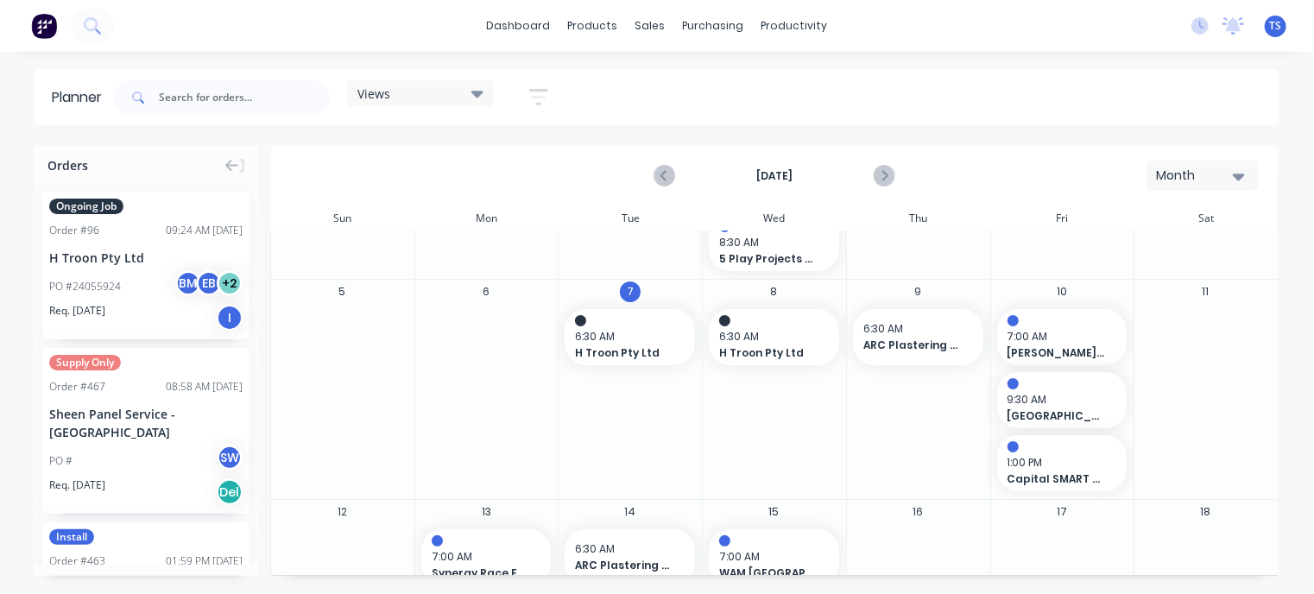
scroll to position [259, 0]
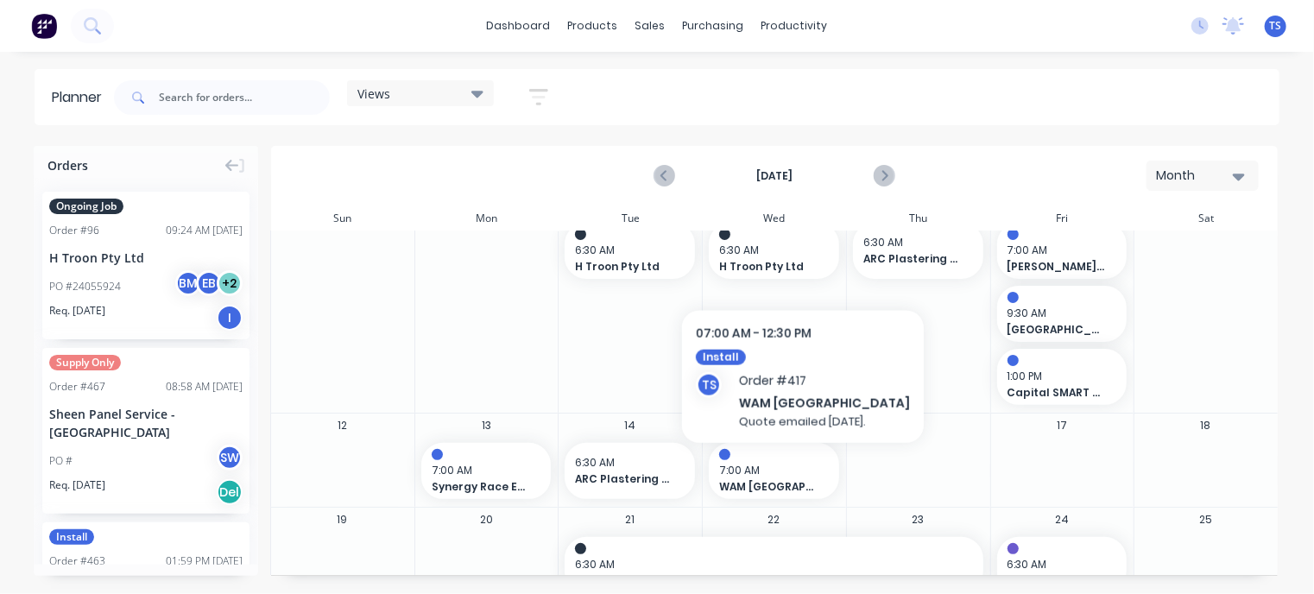
drag, startPoint x: 763, startPoint y: 475, endPoint x: 1061, endPoint y: 479, distance: 297.8
click at [1061, 479] on div "12 13 7:00 AM Synergy Race Engines 14 6:30 AM ARC Plastering (Aust) Pty Ltd 15 …" at bounding box center [773, 460] width 1007 height 94
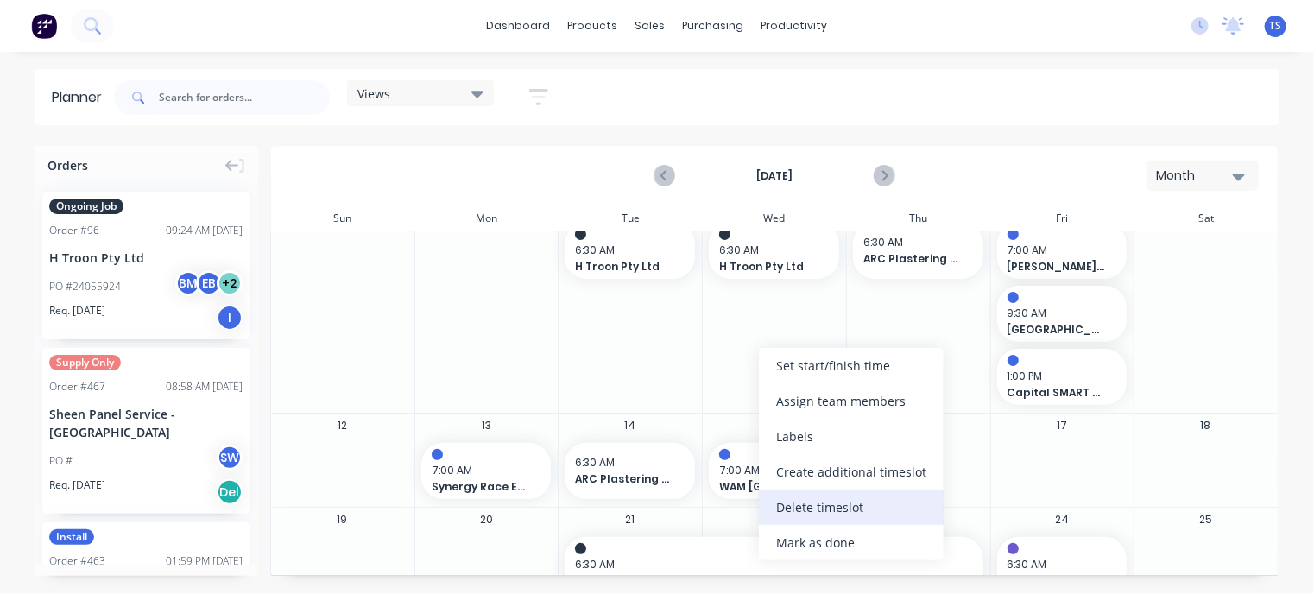
click at [803, 504] on div "Delete timeslot" at bounding box center [851, 506] width 185 height 35
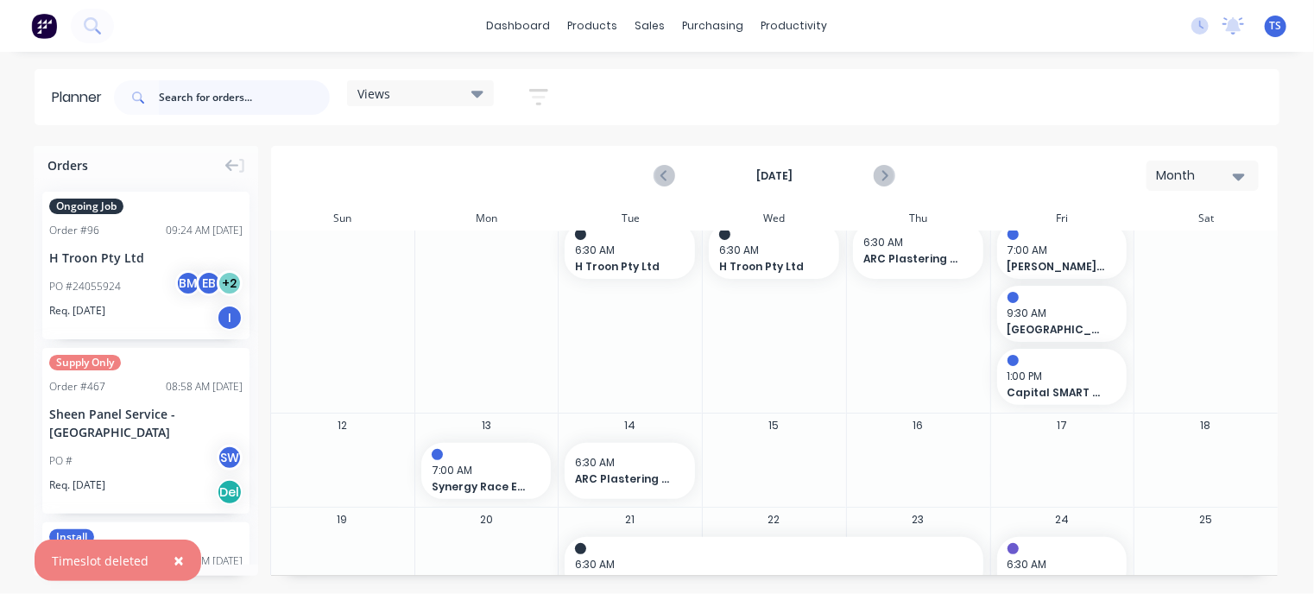
click at [192, 93] on input "text" at bounding box center [244, 97] width 171 height 35
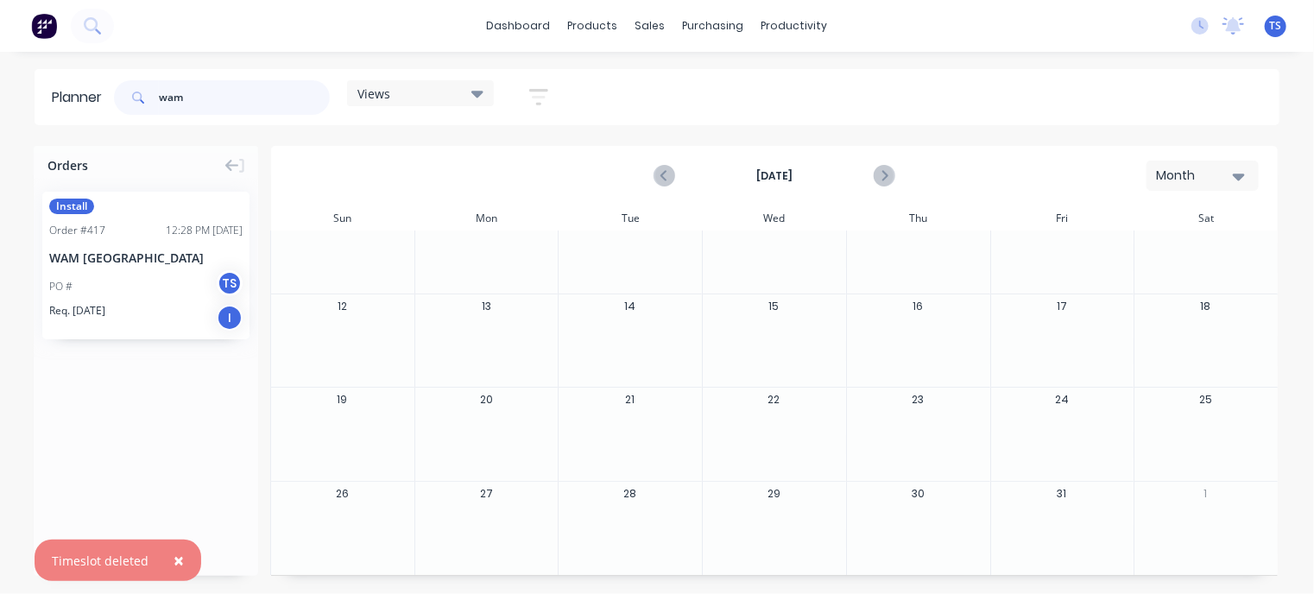
scroll to position [124, 0]
type input "wam"
click at [1233, 169] on icon "button" at bounding box center [1238, 176] width 12 height 19
click at [1163, 153] on div "[DATE] Month Day Week Month" at bounding box center [774, 176] width 1003 height 56
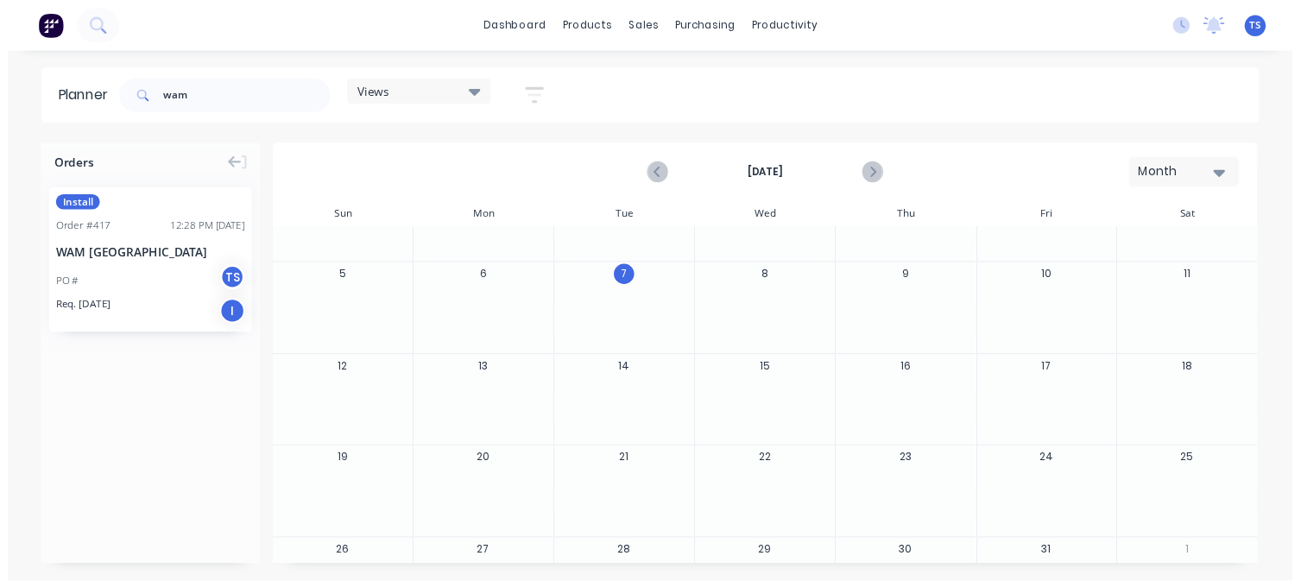
scroll to position [86, 0]
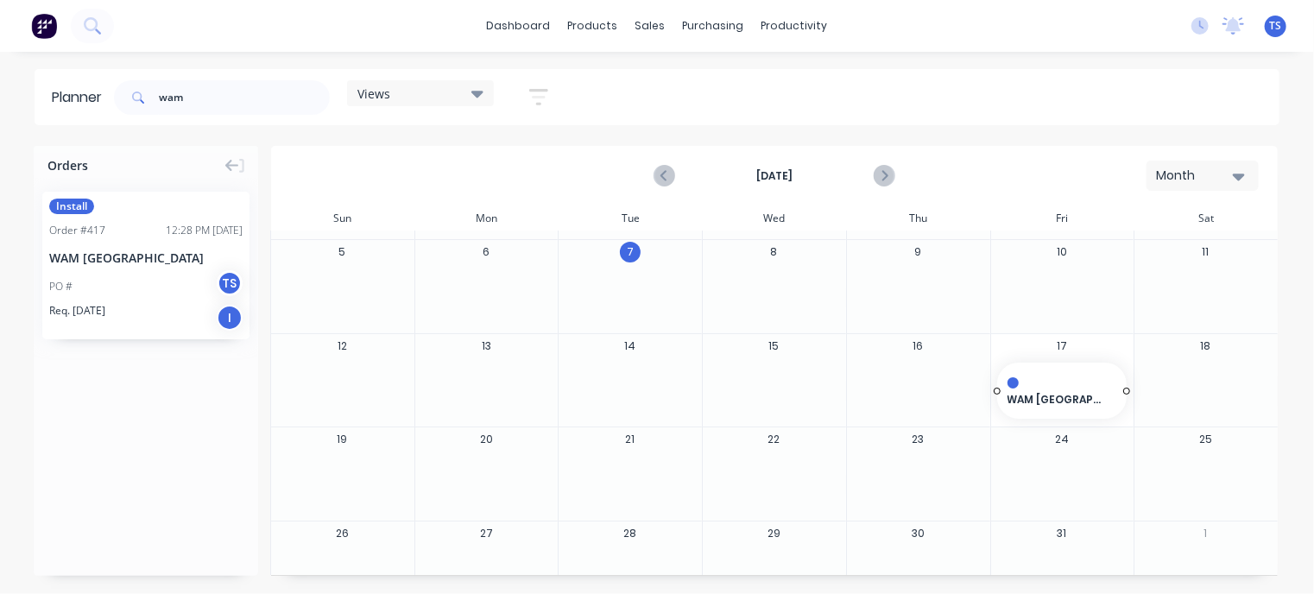
drag, startPoint x: 116, startPoint y: 271, endPoint x: 1053, endPoint y: 389, distance: 944.7
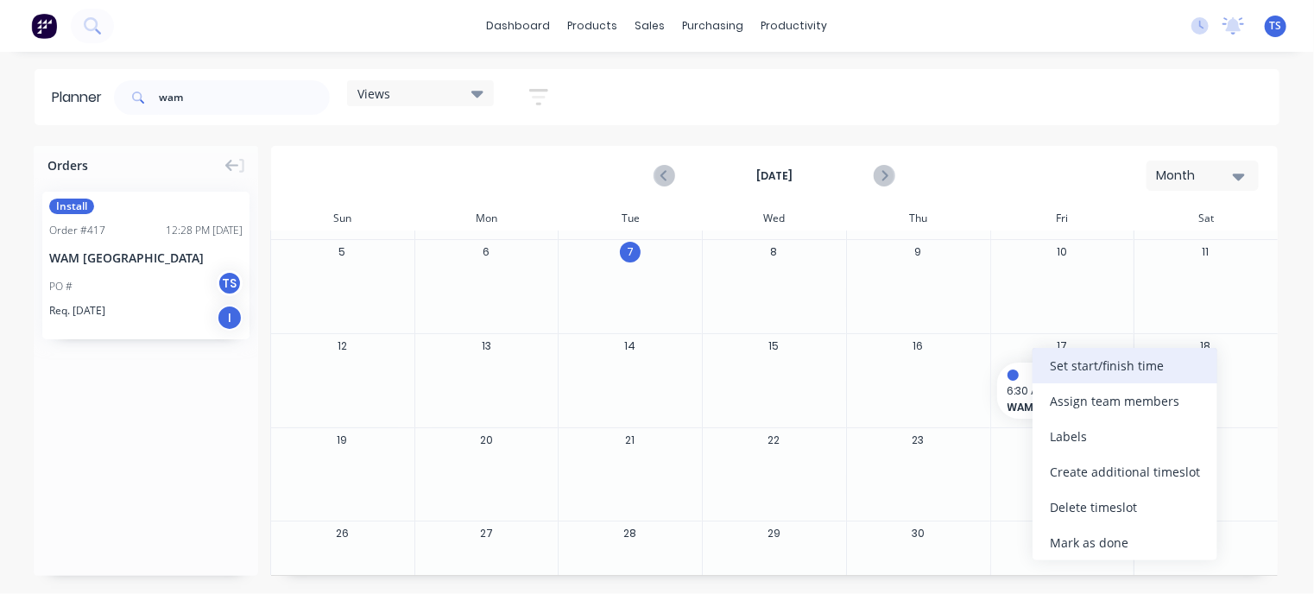
click at [1079, 372] on div "Set start/finish time" at bounding box center [1124, 365] width 185 height 35
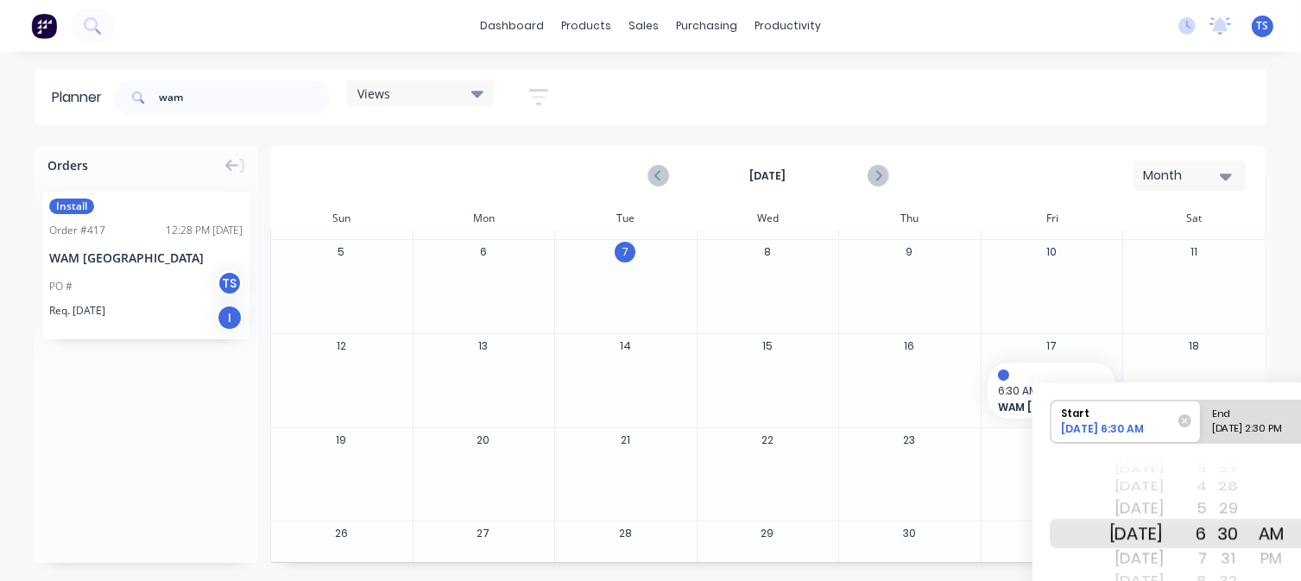
click at [1207, 546] on div "6" at bounding box center [1184, 533] width 43 height 29
click at [1207, 554] on div "7" at bounding box center [1184, 559] width 43 height 28
drag, startPoint x: 1250, startPoint y: 567, endPoint x: 1250, endPoint y: 579, distance: 12.1
click at [1250, 548] on div "21 22 23 24 25 26 27 28 29 30 31 32 33 34 35 36 37 38 39" at bounding box center [1228, 533] width 43 height 29
drag, startPoint x: 1255, startPoint y: 479, endPoint x: 1259, endPoint y: 547, distance: 68.3
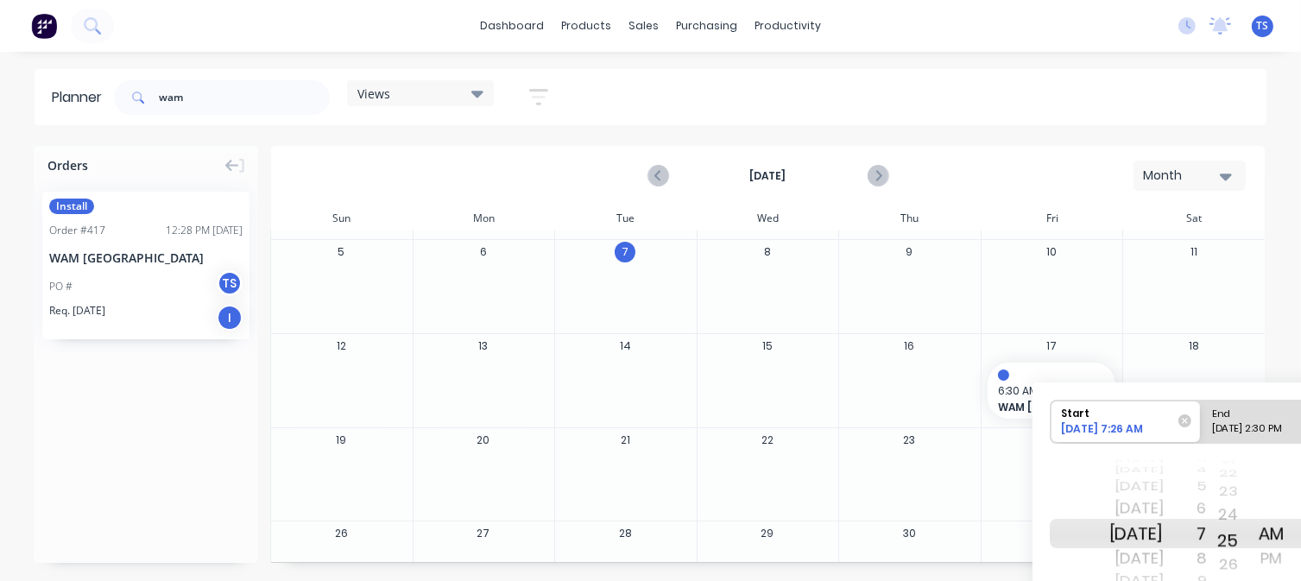
click at [1250, 538] on div "16 17 18 19 20 21 22 23 24 25 26 27 28 29 30 31 32 33 34" at bounding box center [1228, 534] width 43 height 8
drag, startPoint x: 1250, startPoint y: 514, endPoint x: 1252, endPoint y: 565, distance: 51.8
click at [1250, 545] on div "10 11 12 13 14 15 16 17 18 19 20 21 22 23 24 25 26 27 28" at bounding box center [1228, 533] width 43 height 22
click at [1250, 522] on div "16" at bounding box center [1228, 509] width 43 height 28
drag, startPoint x: 1249, startPoint y: 470, endPoint x: 1250, endPoint y: 562, distance: 91.5
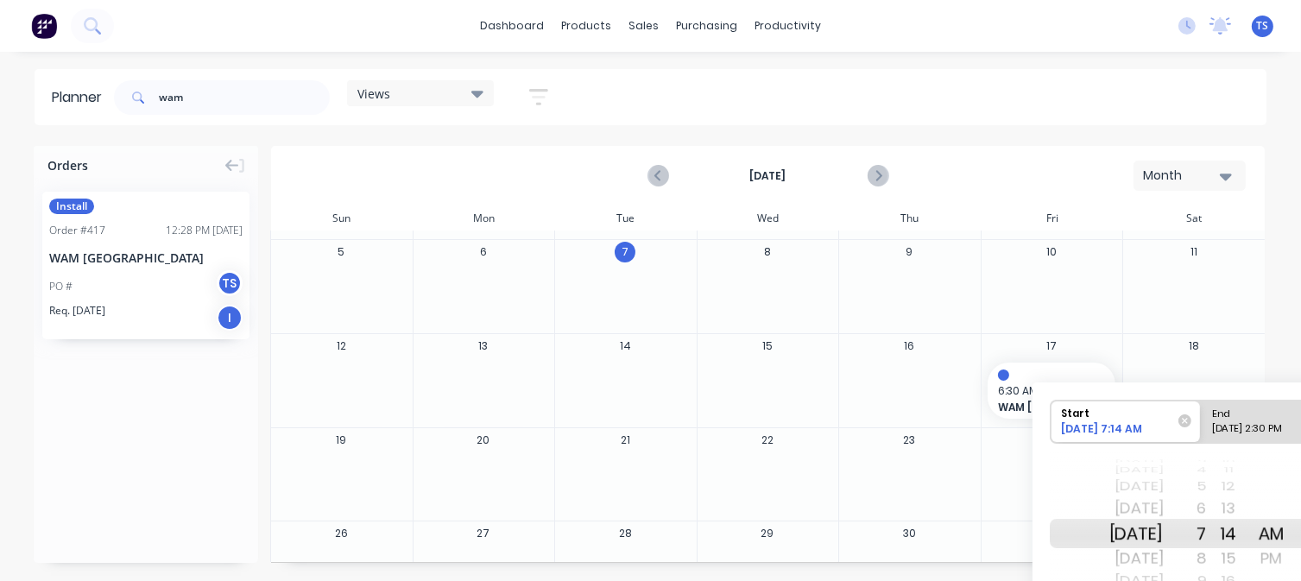
click at [1250, 545] on div "05 06 07 08 09 10 11 12 13 14 15 16 17 18 19 20 21 22 23" at bounding box center [1228, 533] width 43 height 22
drag, startPoint x: 1252, startPoint y: 476, endPoint x: 1256, endPoint y: 547, distance: 71.7
click at [1250, 546] on div "29 30 31 32 33 34 35 36 37 38 39 40 41 42 43 44 45 46 47 48 49 50 51 52 53 54 5…" at bounding box center [1228, 533] width 43 height 164
drag, startPoint x: 1251, startPoint y: 469, endPoint x: 1257, endPoint y: 640, distance: 171.9
click at [1257, 581] on html "dashboard products sales purchasing productivity dashboard products Product Cat…" at bounding box center [650, 290] width 1301 height 581
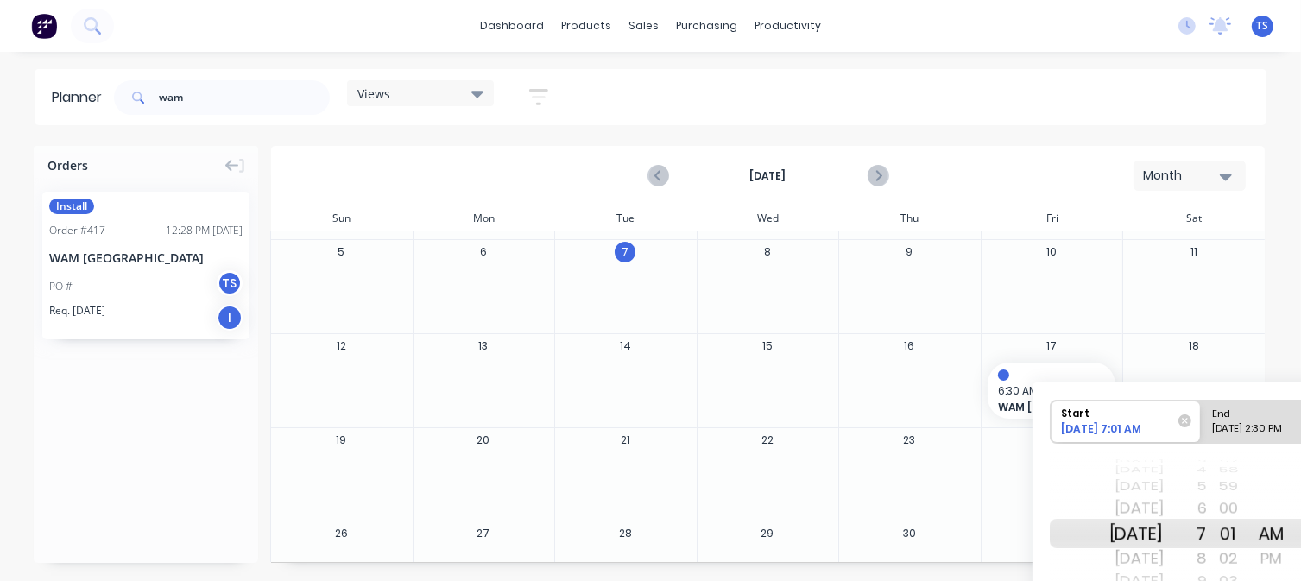
click at [1248, 503] on div "00" at bounding box center [1228, 509] width 43 height 28
click at [1277, 416] on div "End" at bounding box center [1268, 411] width 125 height 22
click at [1201, 416] on input "End [DATE] 2:30 PM" at bounding box center [1200, 421] width 1 height 42
radio input "true"
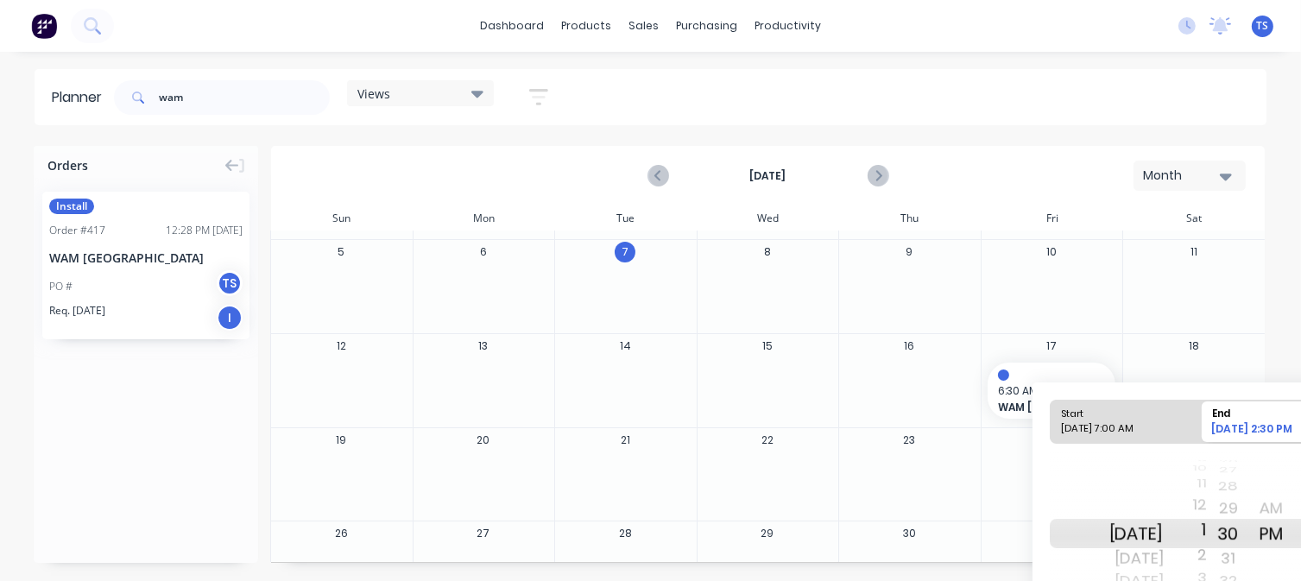
drag, startPoint x: 1226, startPoint y: 473, endPoint x: 1237, endPoint y: 517, distance: 45.2
click at [1230, 558] on div "[DATE] [DATE] [DATE] [DATE] [DATE] [DATE] [DATE] [DATE] [DATE] [DATE] [DATE] [D…" at bounding box center [1200, 533] width 302 height 162
drag, startPoint x: 1224, startPoint y: 494, endPoint x: 1226, endPoint y: 575, distance: 81.1
click at [1207, 575] on div "10" at bounding box center [1184, 576] width 43 height 24
click at [1292, 500] on div "AM" at bounding box center [1271, 509] width 43 height 28
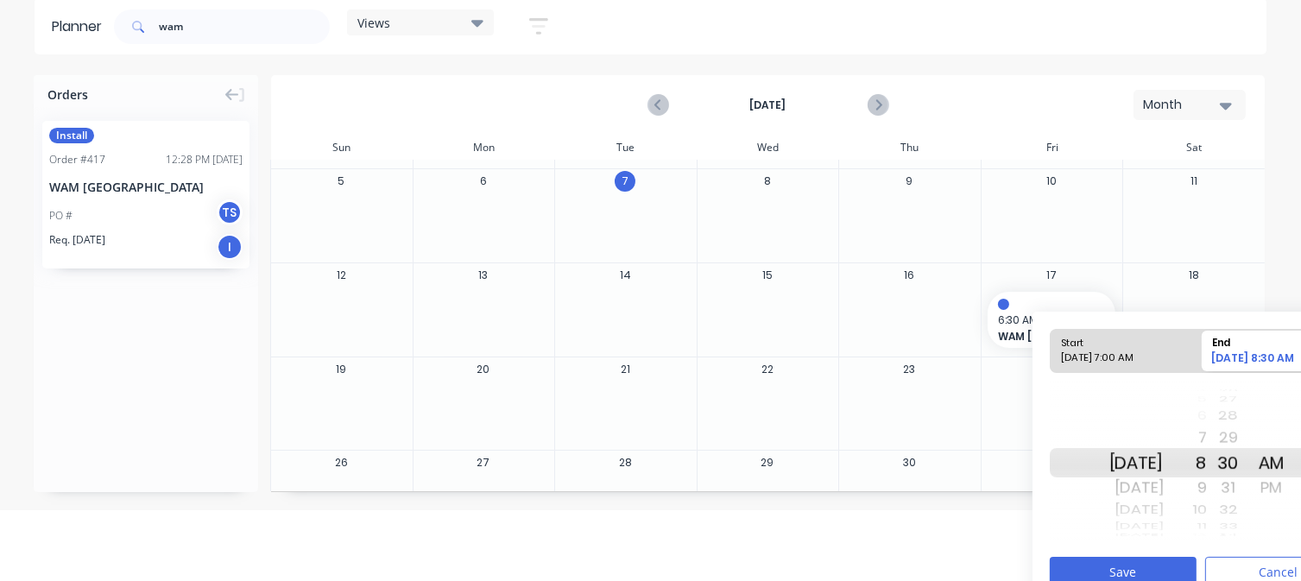
scroll to position [93, 0]
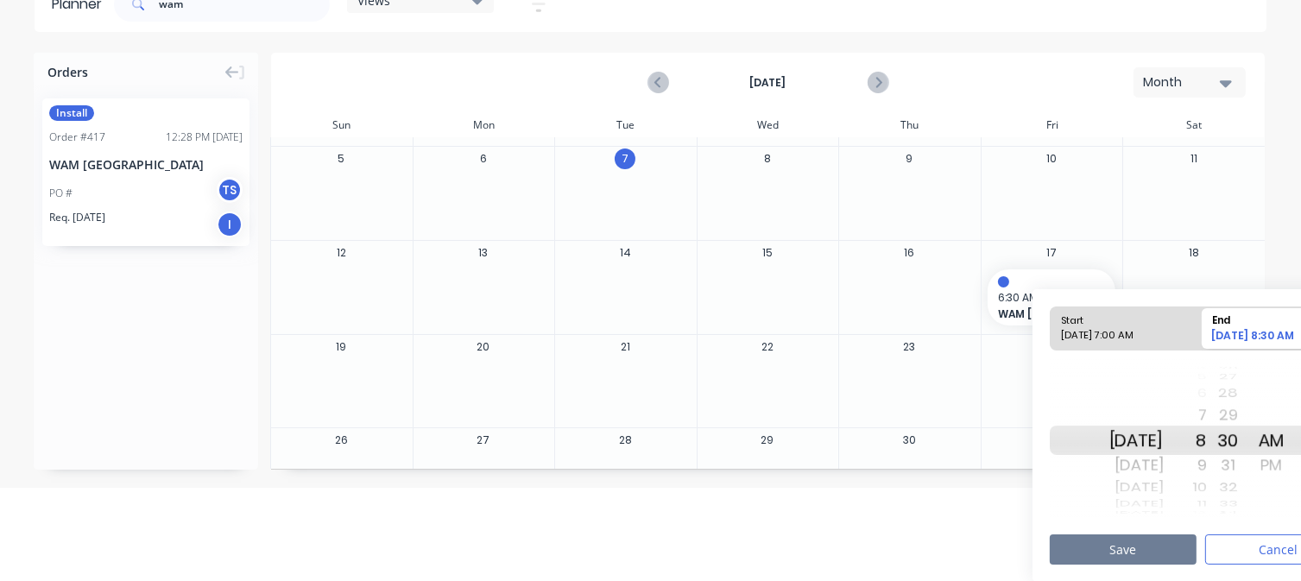
click at [1169, 547] on button "Save" at bounding box center [1122, 549] width 147 height 30
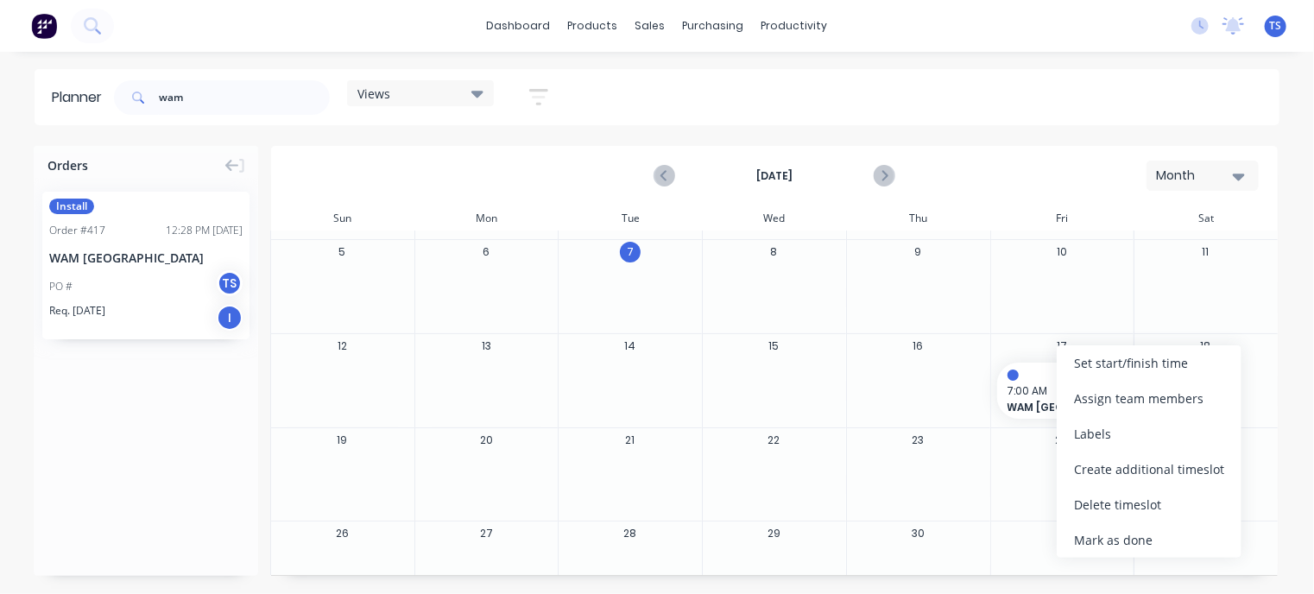
click at [1112, 362] on div "Set start/finish time" at bounding box center [1148, 362] width 185 height 35
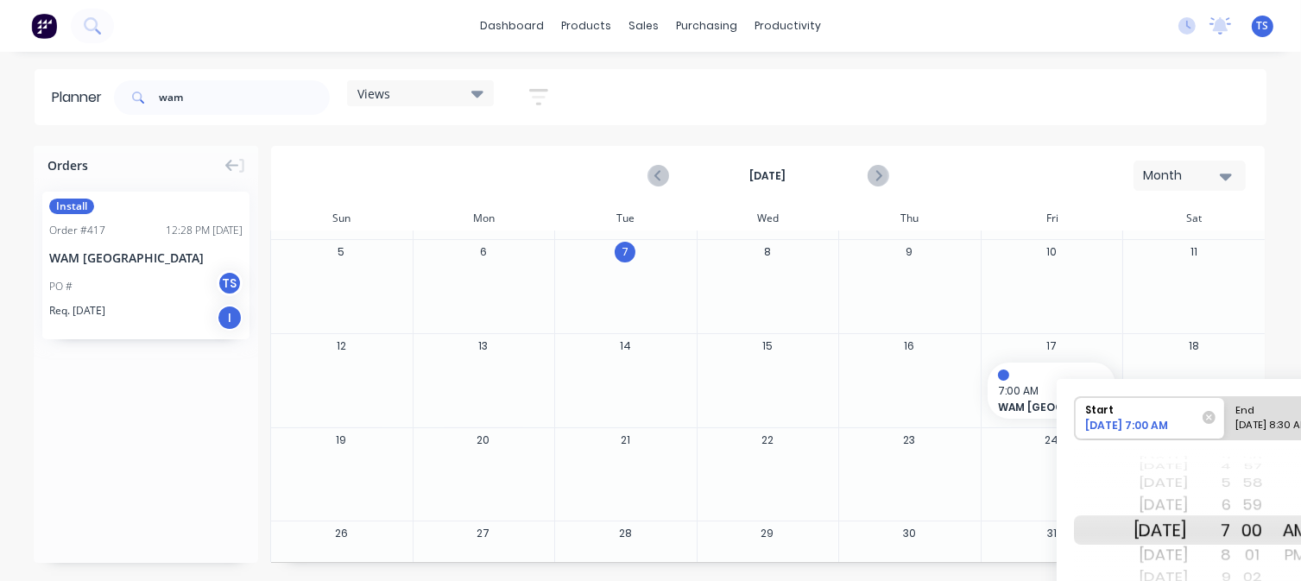
click at [1266, 424] on div "[DATE] 8:30 AM" at bounding box center [1292, 429] width 125 height 22
click at [1226, 424] on input "End [DATE] 8:30 AM" at bounding box center [1225, 418] width 1 height 42
radio input "true"
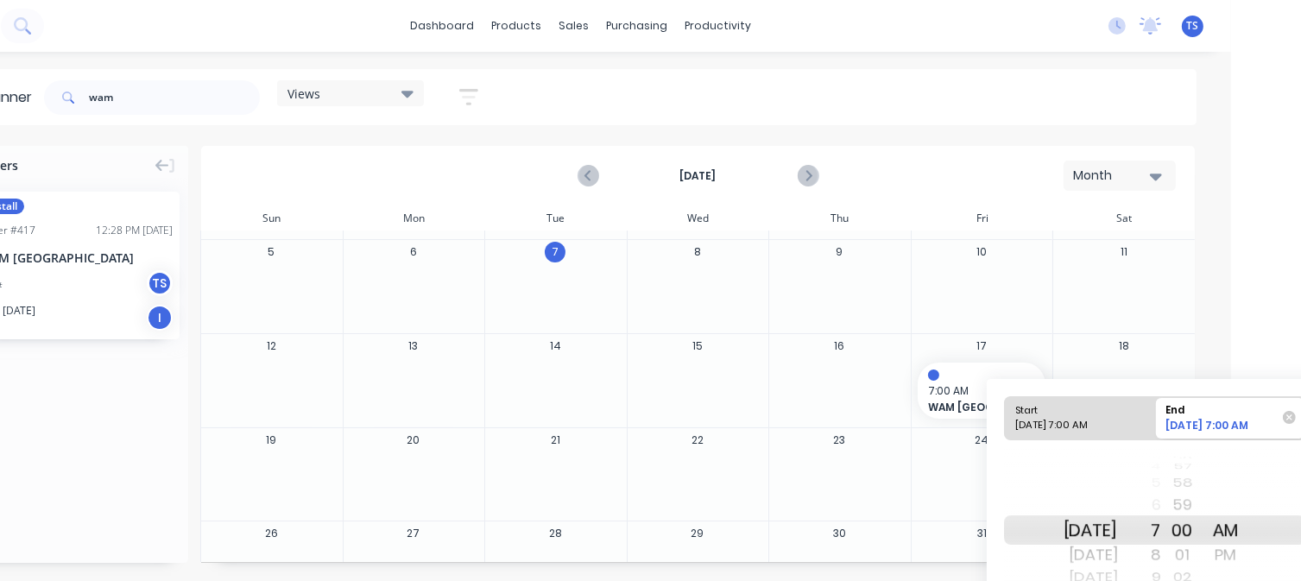
scroll to position [0, 92]
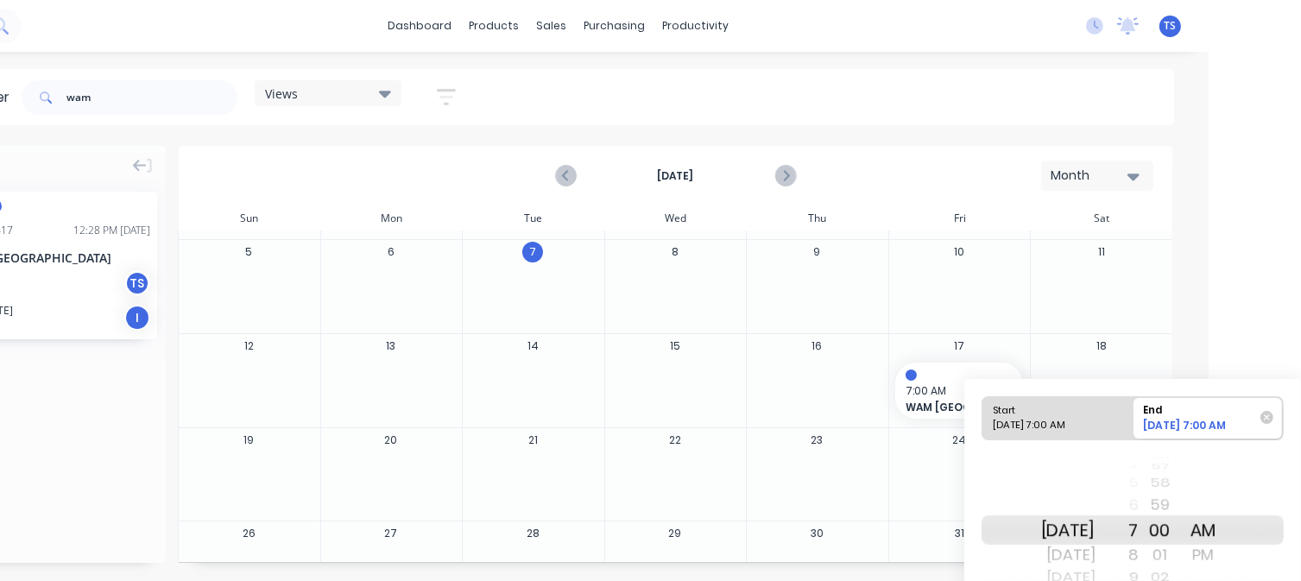
click at [1225, 558] on div "PM" at bounding box center [1203, 555] width 43 height 28
click at [1138, 503] on div "1" at bounding box center [1116, 505] width 43 height 28
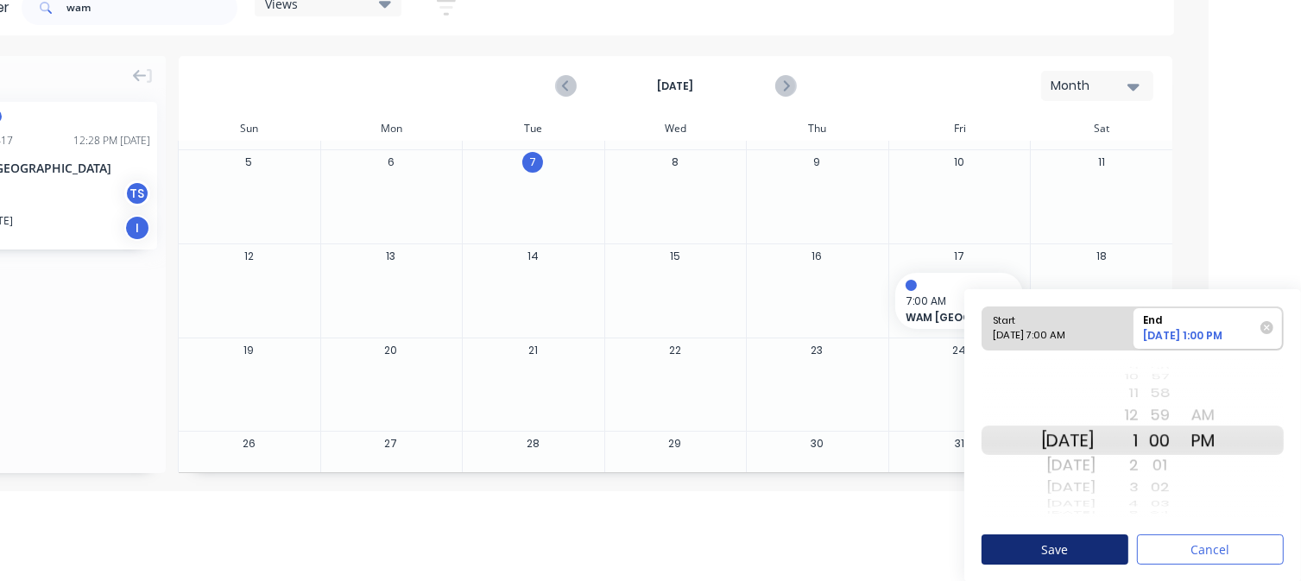
click at [1041, 558] on button "Save" at bounding box center [1054, 549] width 147 height 30
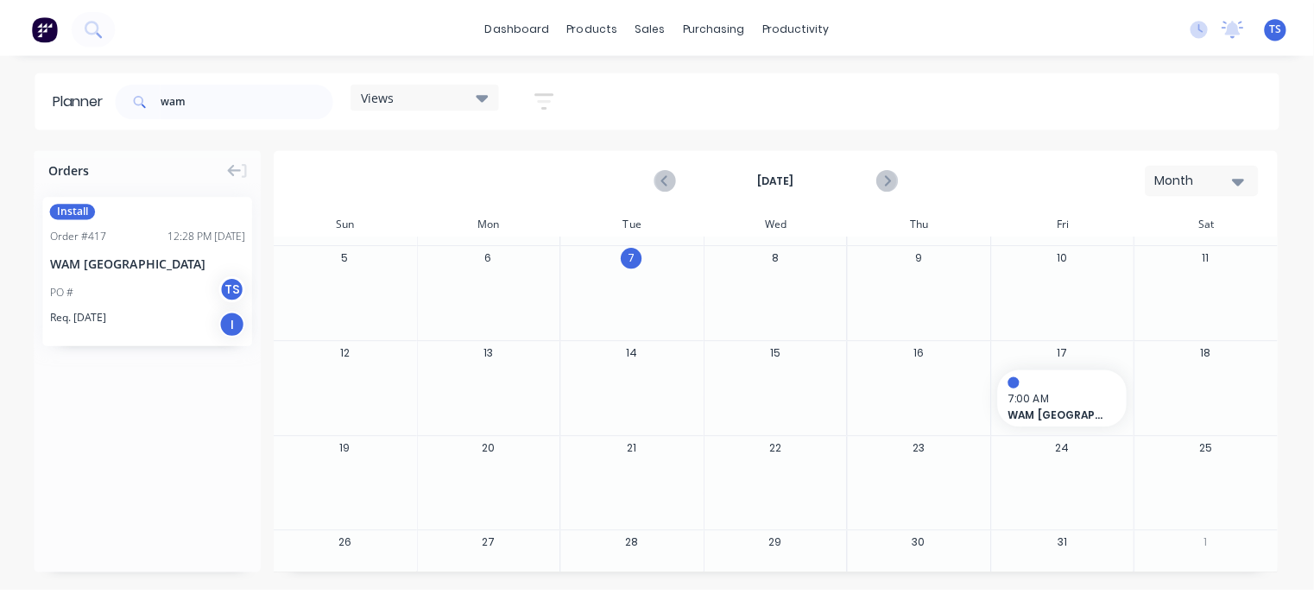
scroll to position [0, 0]
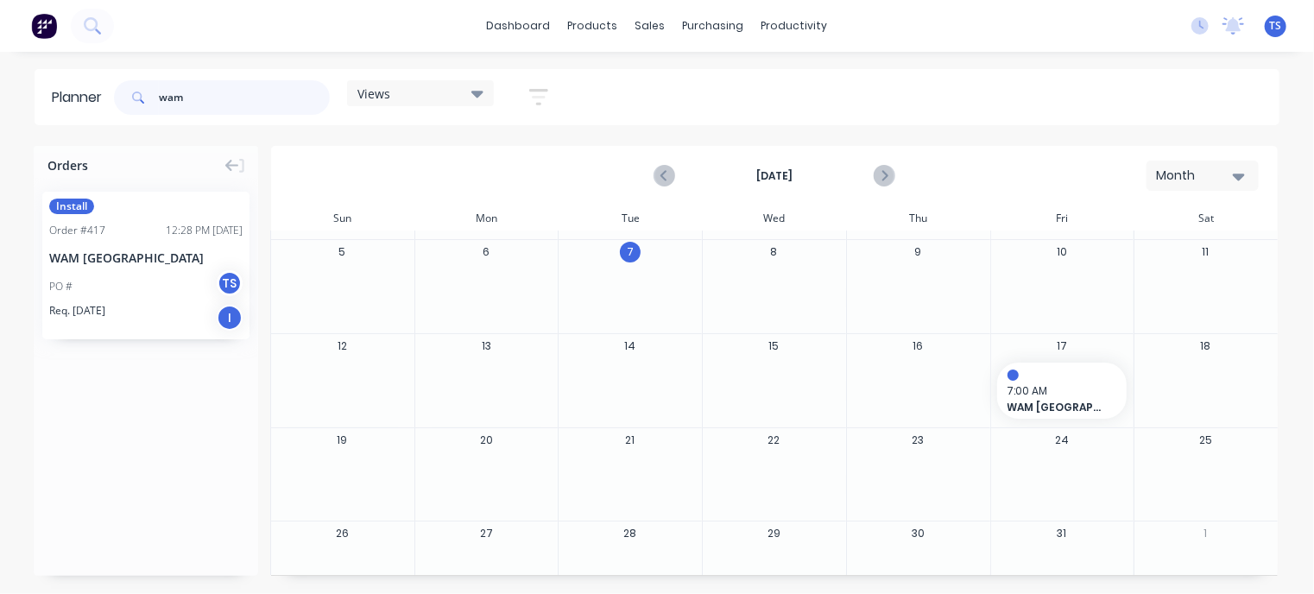
drag, startPoint x: 224, startPoint y: 94, endPoint x: 73, endPoint y: 103, distance: 150.4
click at [76, 103] on header "Planner wam Views Save new view None (Default) edit Monthly edit Show/Hide user…" at bounding box center [657, 97] width 1245 height 56
click at [97, 270] on div "PO #24055924 BM EB + 2" at bounding box center [145, 286] width 193 height 33
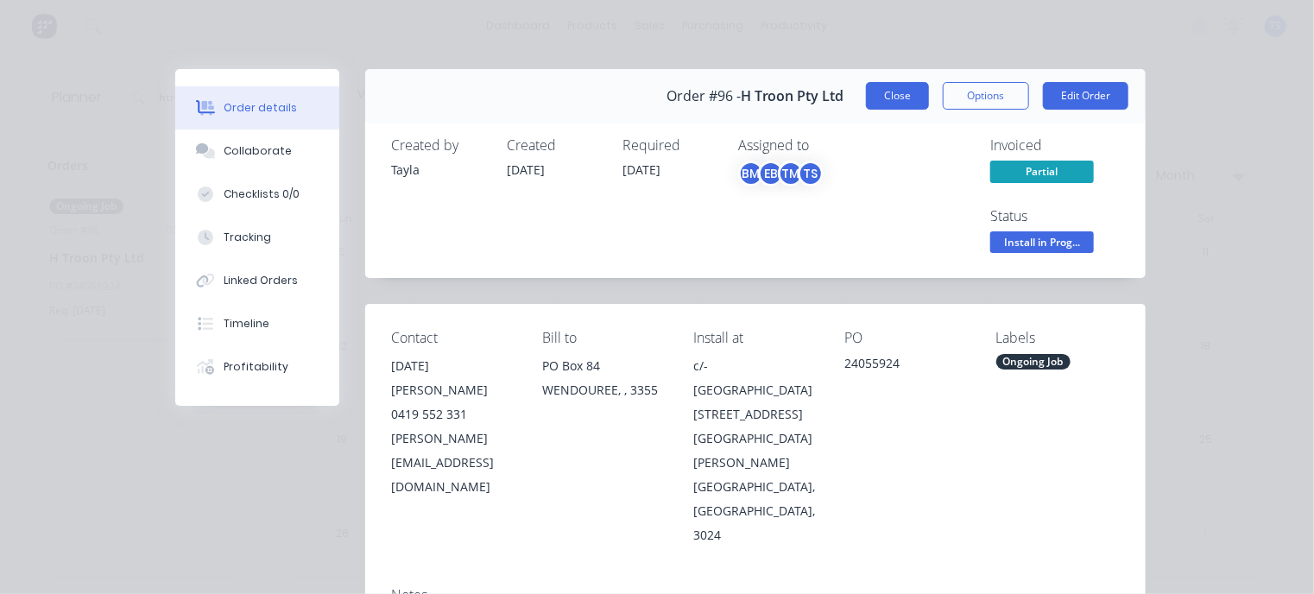
click at [887, 98] on button "Close" at bounding box center [897, 96] width 63 height 28
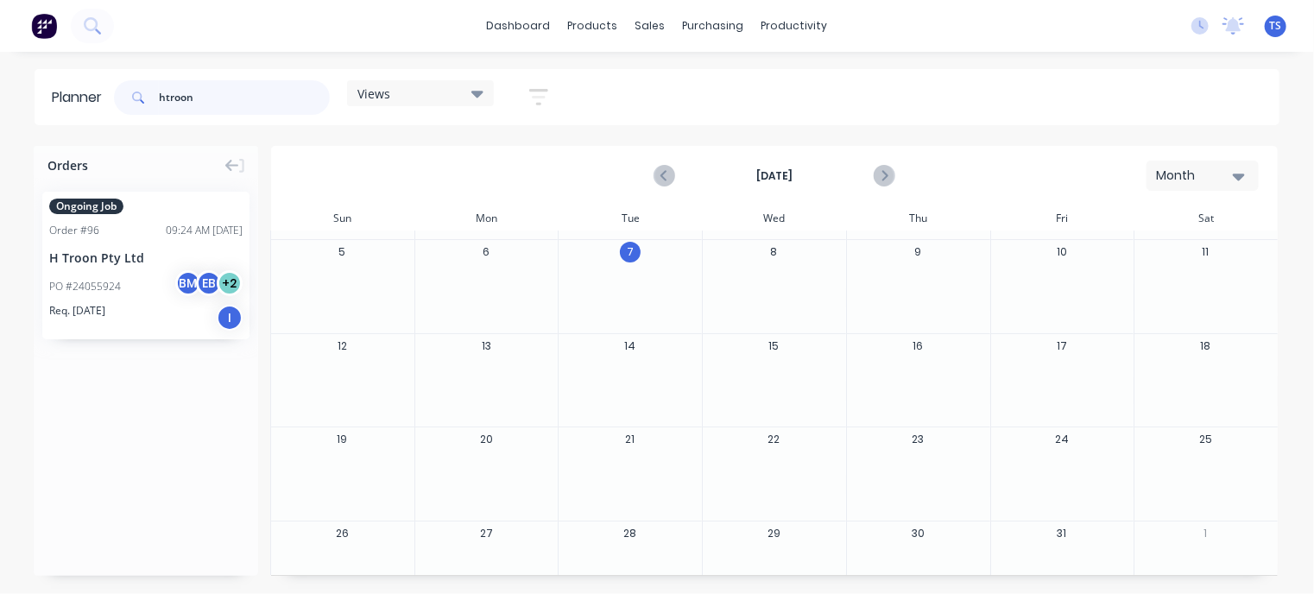
drag, startPoint x: 205, startPoint y: 98, endPoint x: 178, endPoint y: 98, distance: 27.6
click at [178, 98] on input "htroon" at bounding box center [244, 97] width 171 height 35
click at [211, 96] on input "htroon" at bounding box center [244, 97] width 171 height 35
drag, startPoint x: 219, startPoint y: 99, endPoint x: 142, endPoint y: 105, distance: 77.9
click at [142, 105] on div "htroon" at bounding box center [222, 97] width 216 height 35
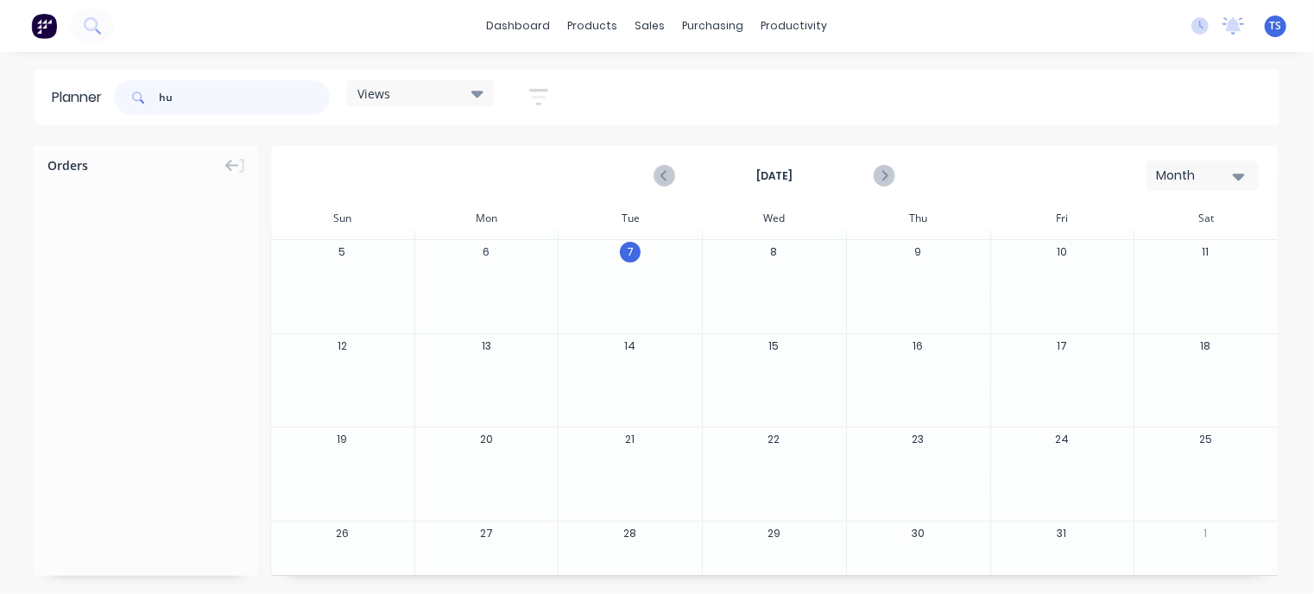
type input "h"
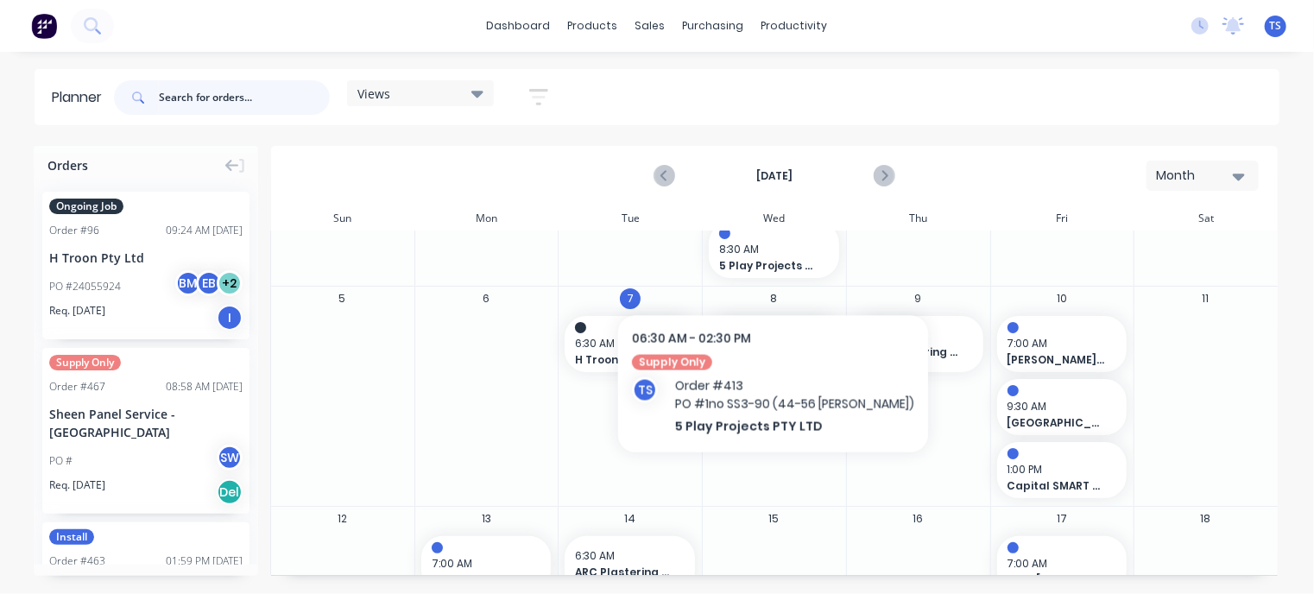
scroll to position [259, 0]
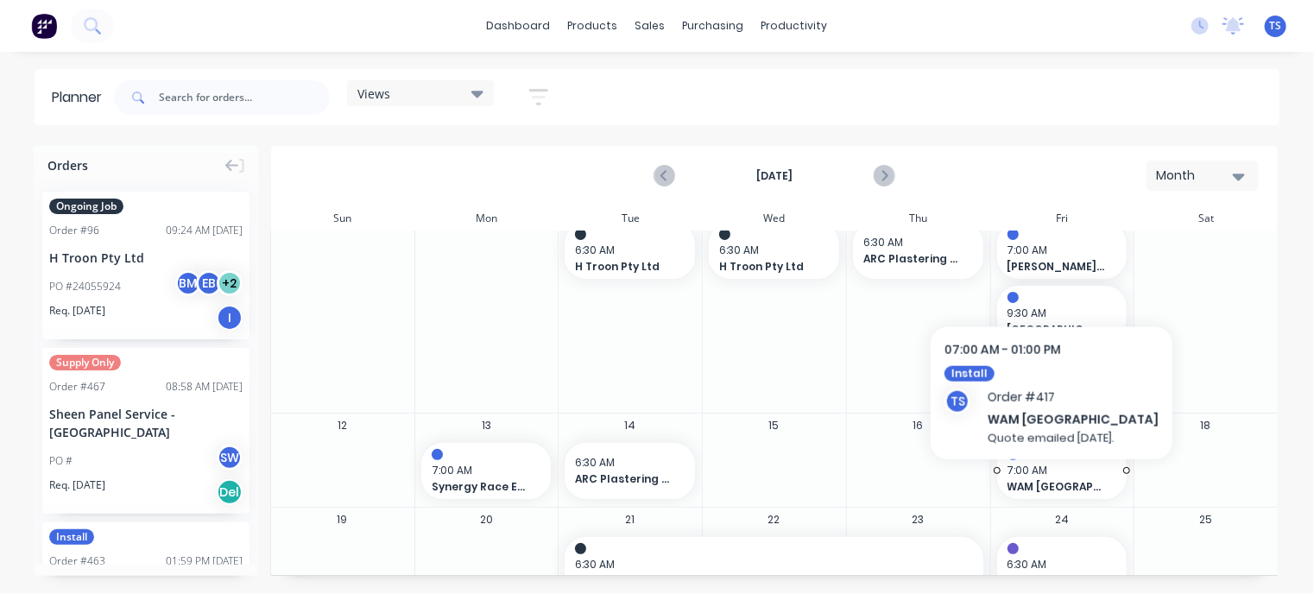
drag, startPoint x: 450, startPoint y: 481, endPoint x: 1043, endPoint y: 485, distance: 593.8
click at [1043, 485] on div "12 13 7:00 AM Synergy Race Engines 14 6:30 AM ARC Plastering (Aust) Pty Ltd 15 …" at bounding box center [773, 460] width 1007 height 94
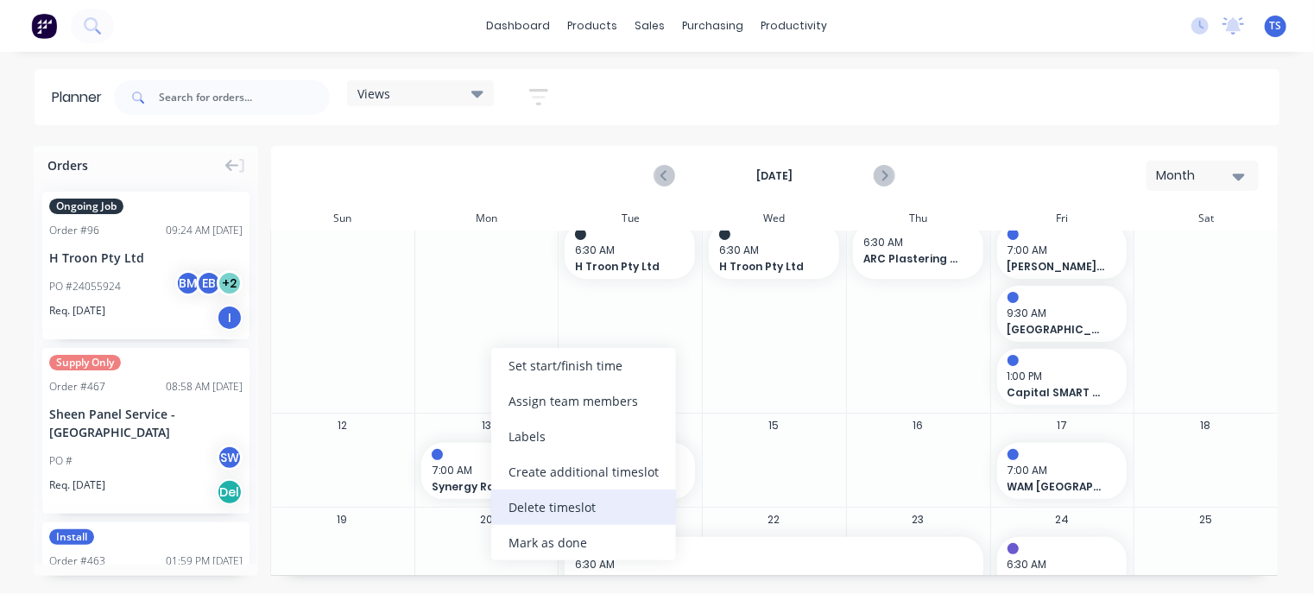
click at [544, 500] on div "Delete timeslot" at bounding box center [583, 506] width 185 height 35
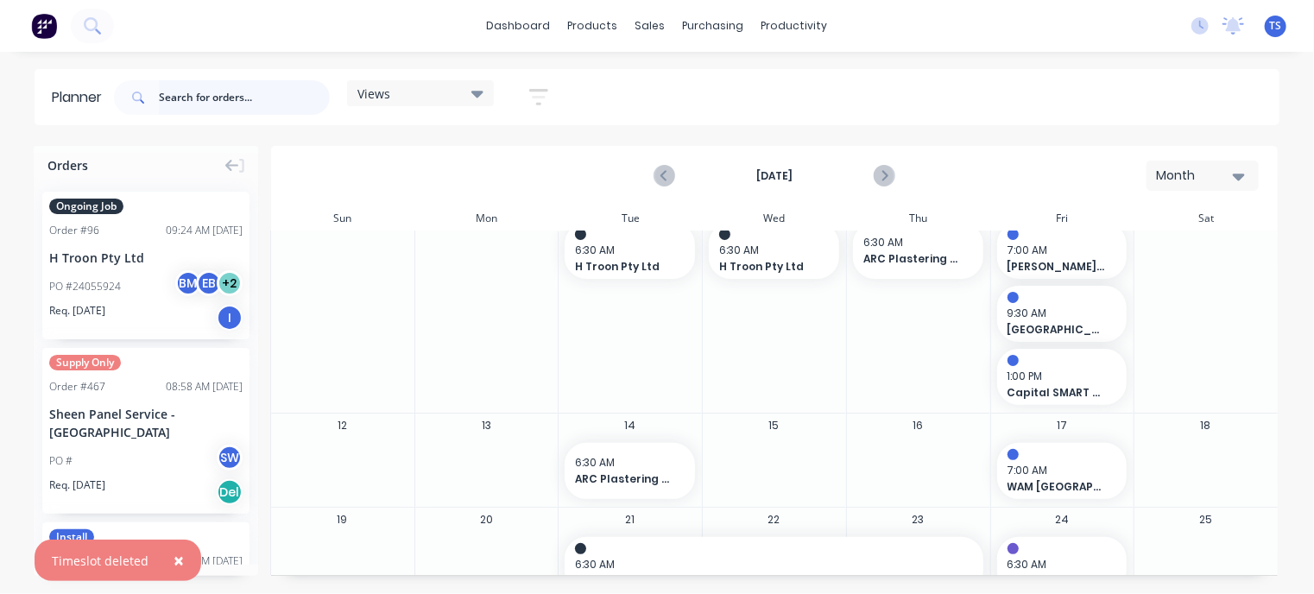
click at [179, 97] on input "text" at bounding box center [244, 97] width 171 height 35
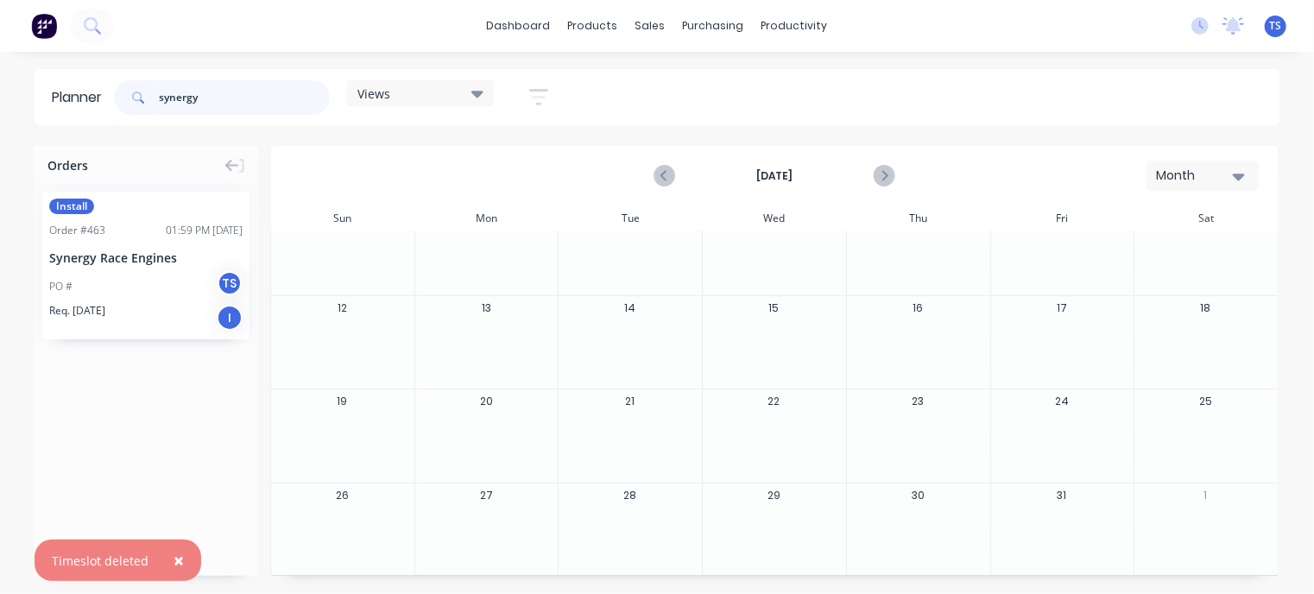
scroll to position [38, 0]
type input "synergy"
drag, startPoint x: 101, startPoint y: 280, endPoint x: 1063, endPoint y: 456, distance: 978.1
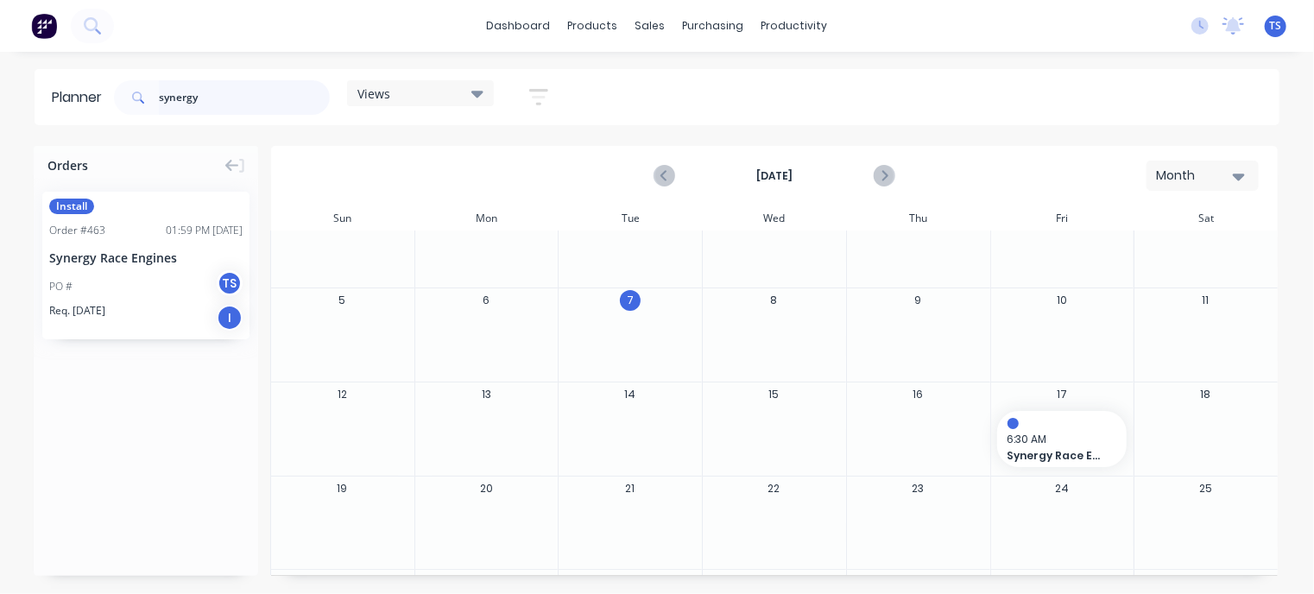
drag, startPoint x: 176, startPoint y: 85, endPoint x: 56, endPoint y: 88, distance: 120.0
click at [56, 88] on header "Planner synergy Views Save new view None (Default) edit Monthly edit Show/Hide …" at bounding box center [657, 97] width 1245 height 56
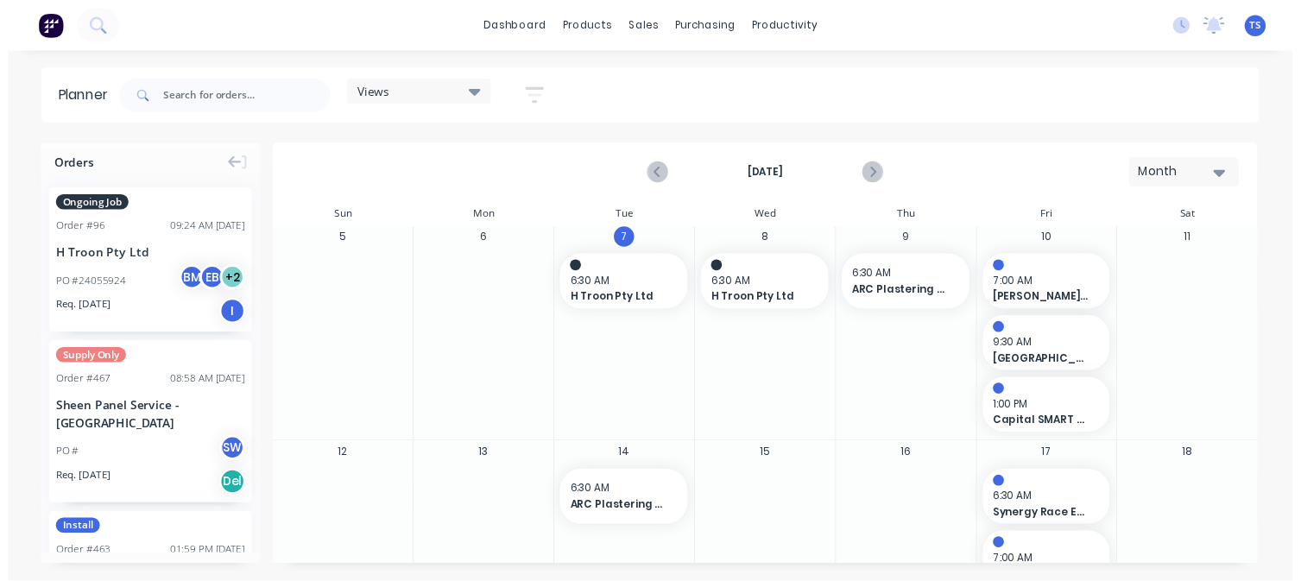
scroll to position [297, 0]
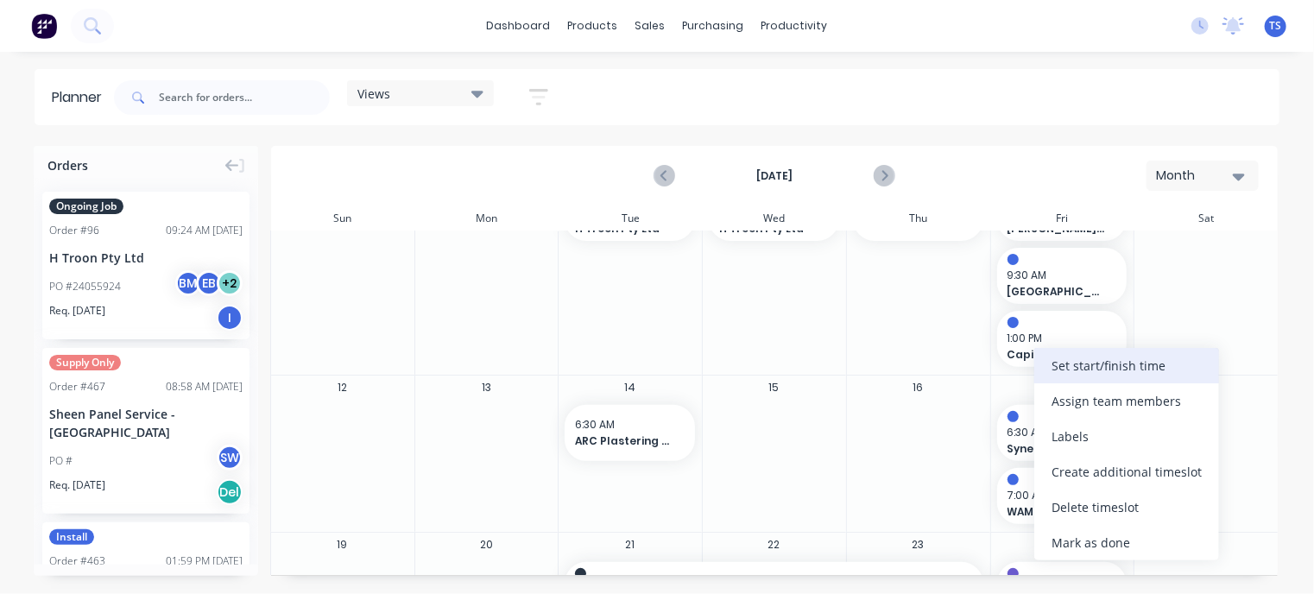
click at [1097, 365] on div "Set start/finish time" at bounding box center [1126, 365] width 185 height 35
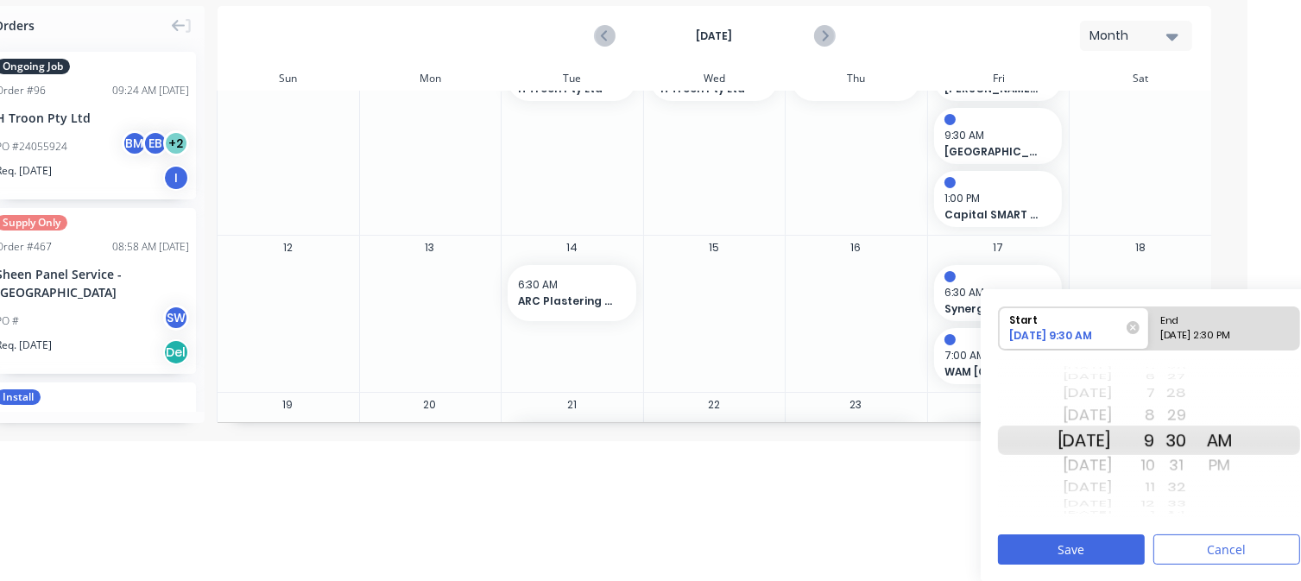
scroll to position [140, 69]
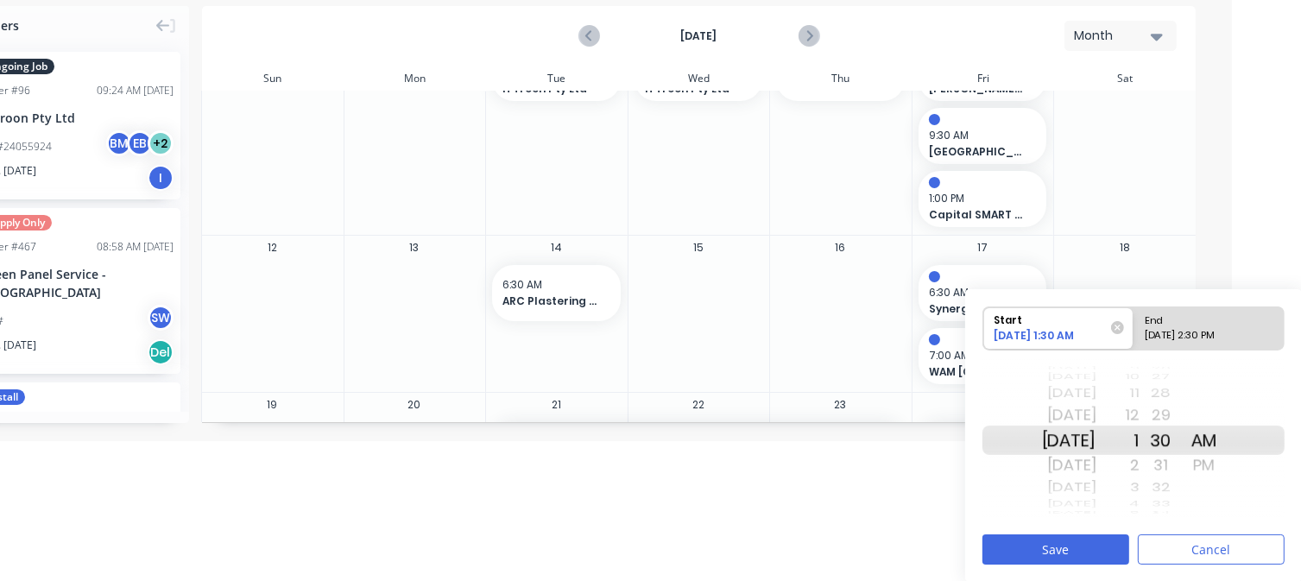
click at [1226, 466] on div "PM" at bounding box center [1203, 465] width 43 height 28
click at [1174, 323] on div "End" at bounding box center [1200, 318] width 125 height 22
click at [1134, 323] on input "End [DATE] 2:30 PM" at bounding box center [1133, 328] width 1 height 42
radio input "true"
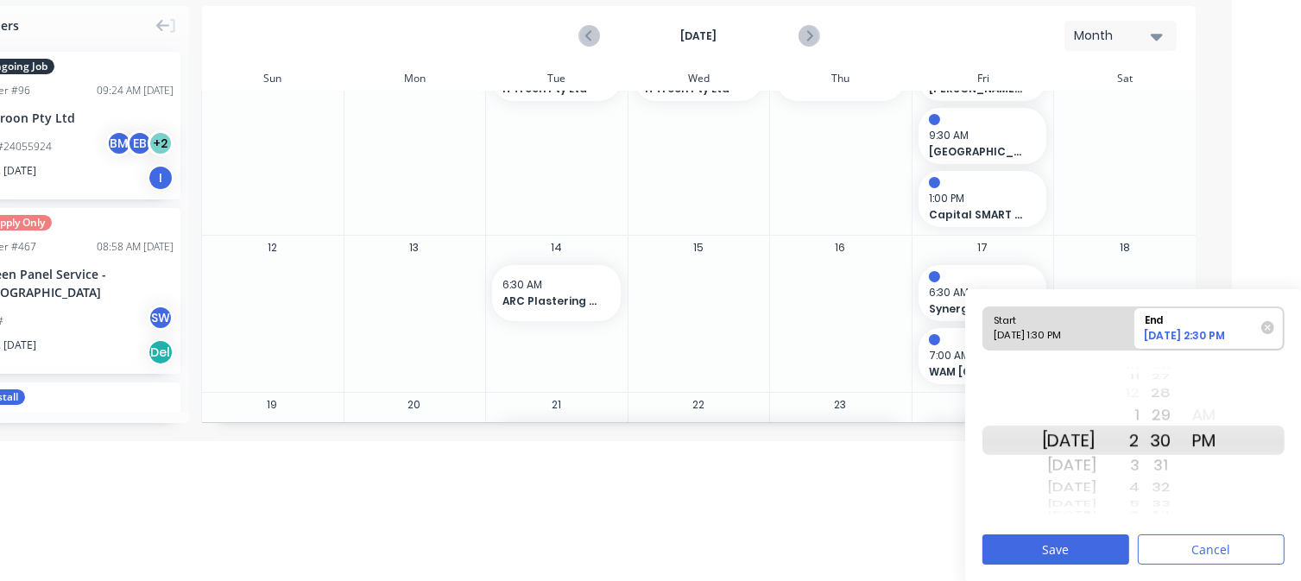
click at [1139, 462] on div "3" at bounding box center [1117, 465] width 43 height 28
click at [1108, 545] on button "Save" at bounding box center [1055, 549] width 147 height 30
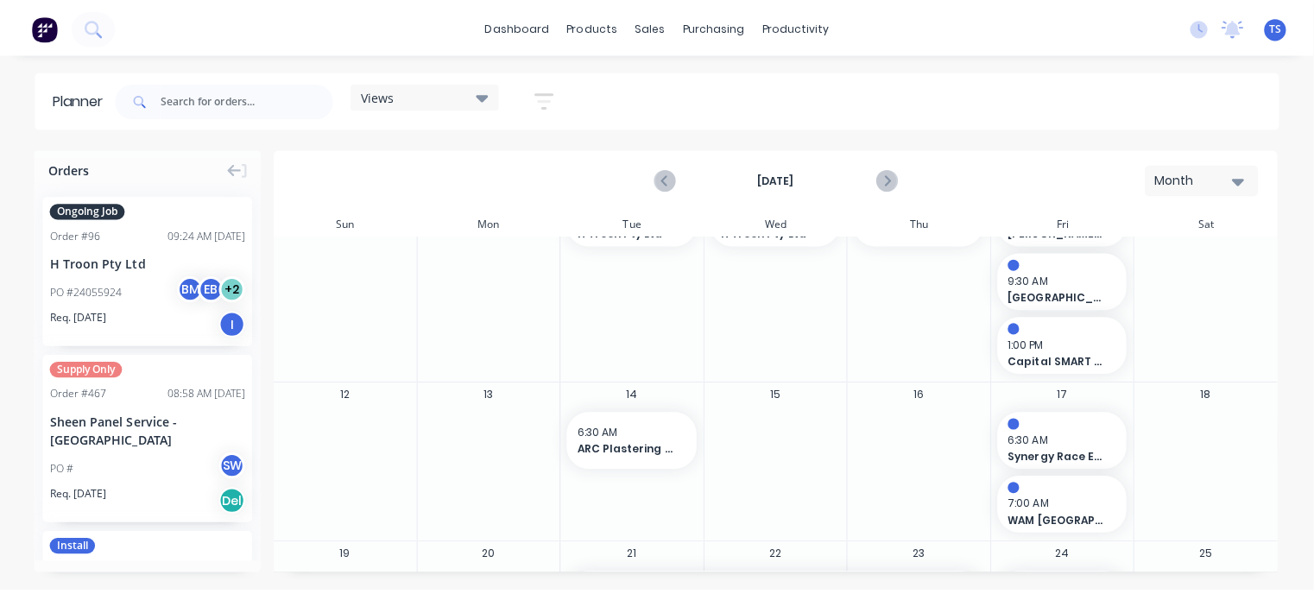
scroll to position [0, 0]
